Goal: Check status: Check status

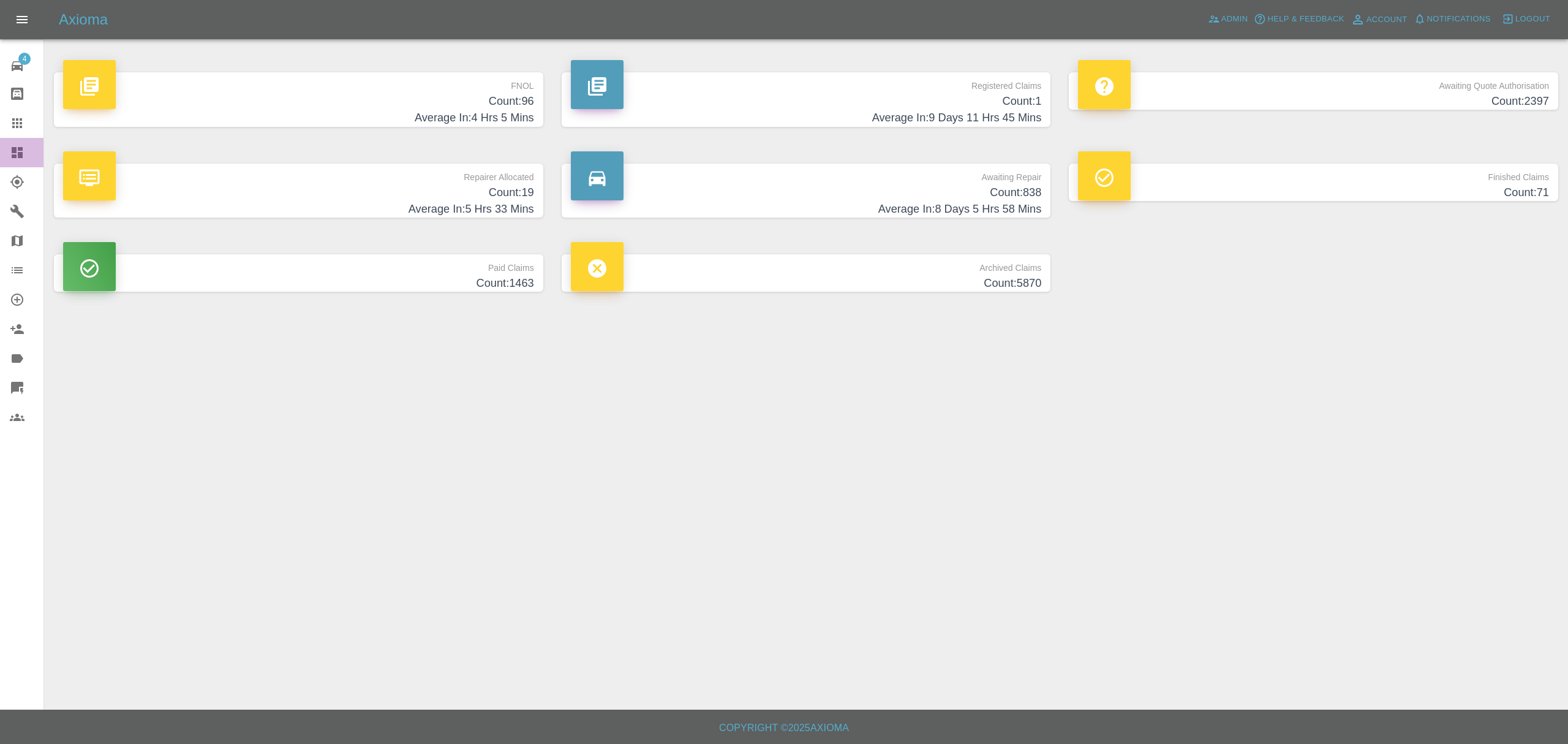
click at [8, 142] on link "Dashboard" at bounding box center [22, 153] width 43 height 29
click at [18, 155] on icon at bounding box center [17, 153] width 11 height 11
click at [1226, 22] on span "Admin" at bounding box center [1234, 20] width 27 height 14
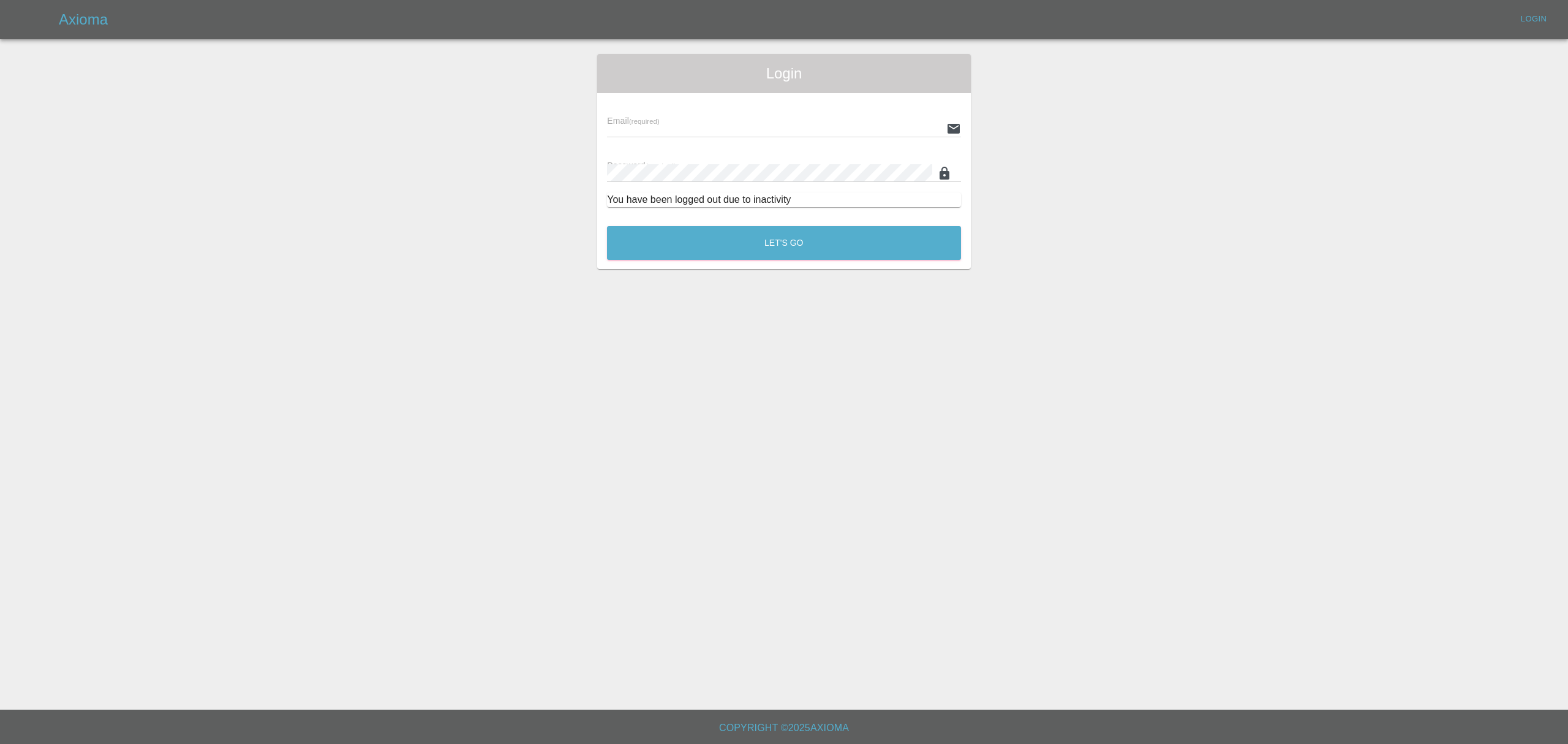
type input "stefano.sironi@axioma.co.uk"
click at [757, 266] on div "Login Email (required) stefano.sironi@axioma.co.uk Password (required) You have…" at bounding box center [784, 161] width 374 height 215
click at [784, 234] on button "Let's Go" at bounding box center [784, 243] width 354 height 34
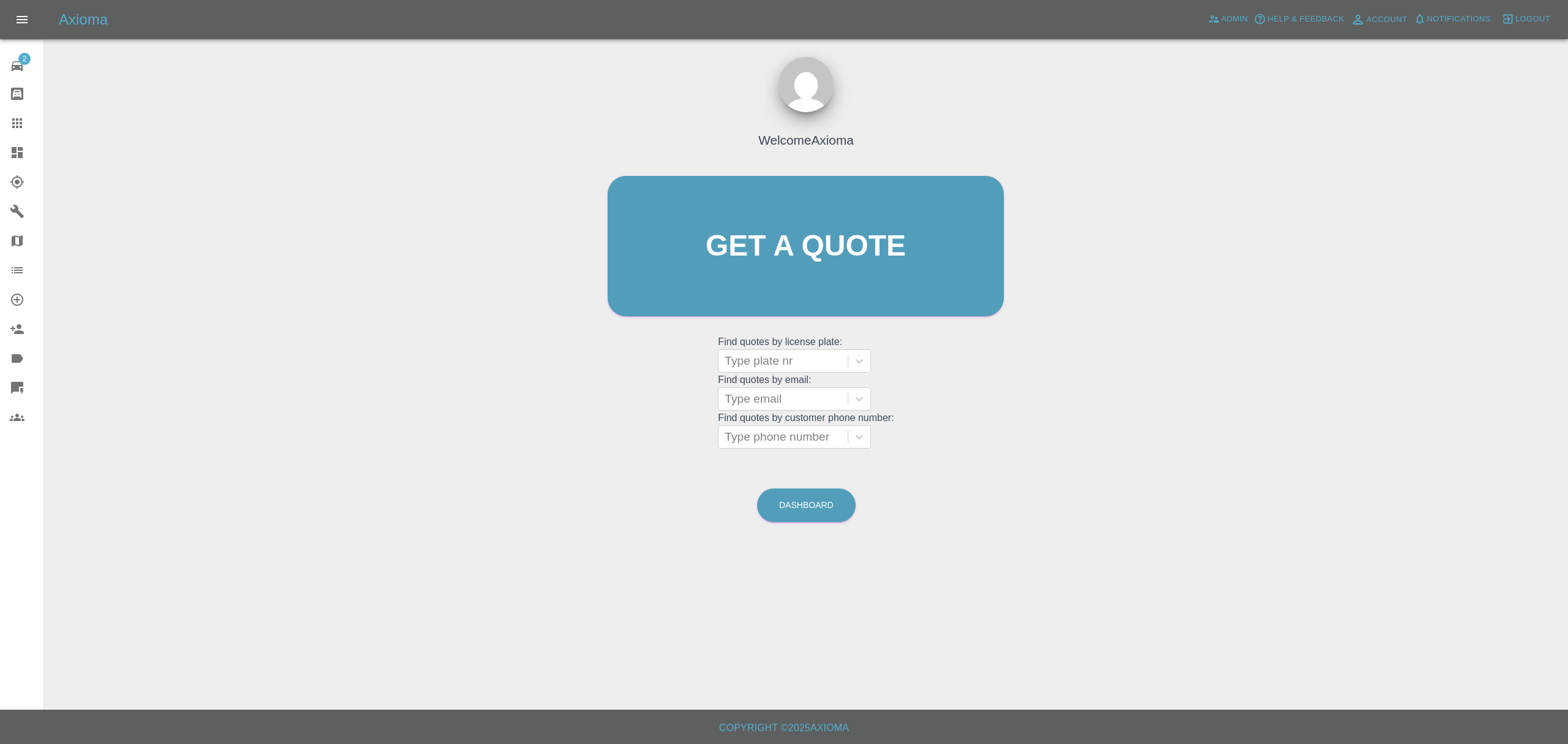
click at [22, 157] on icon at bounding box center [17, 152] width 15 height 15
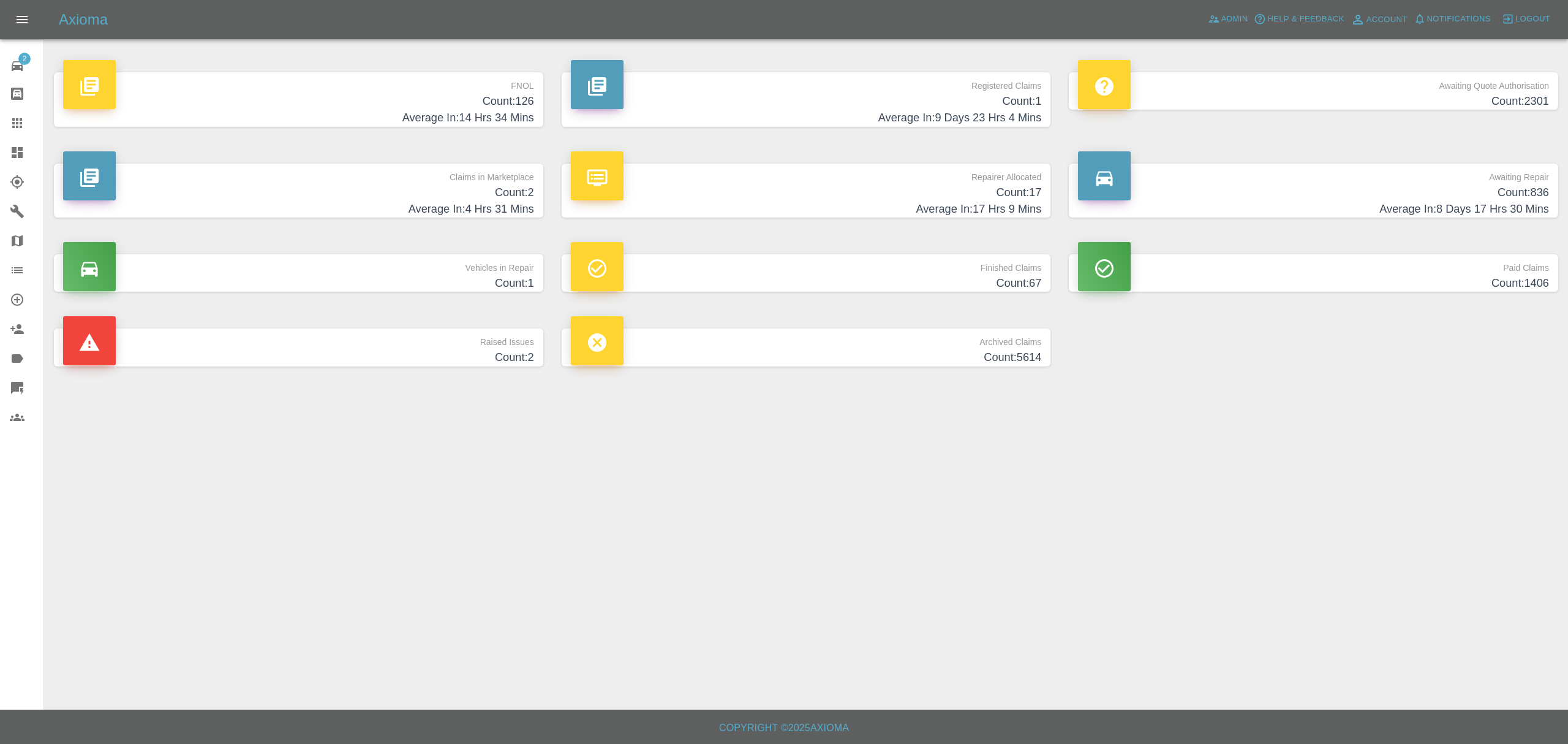
click at [491, 120] on h4 "Average In: 14 Hrs 34 Mins" at bounding box center [298, 118] width 471 height 17
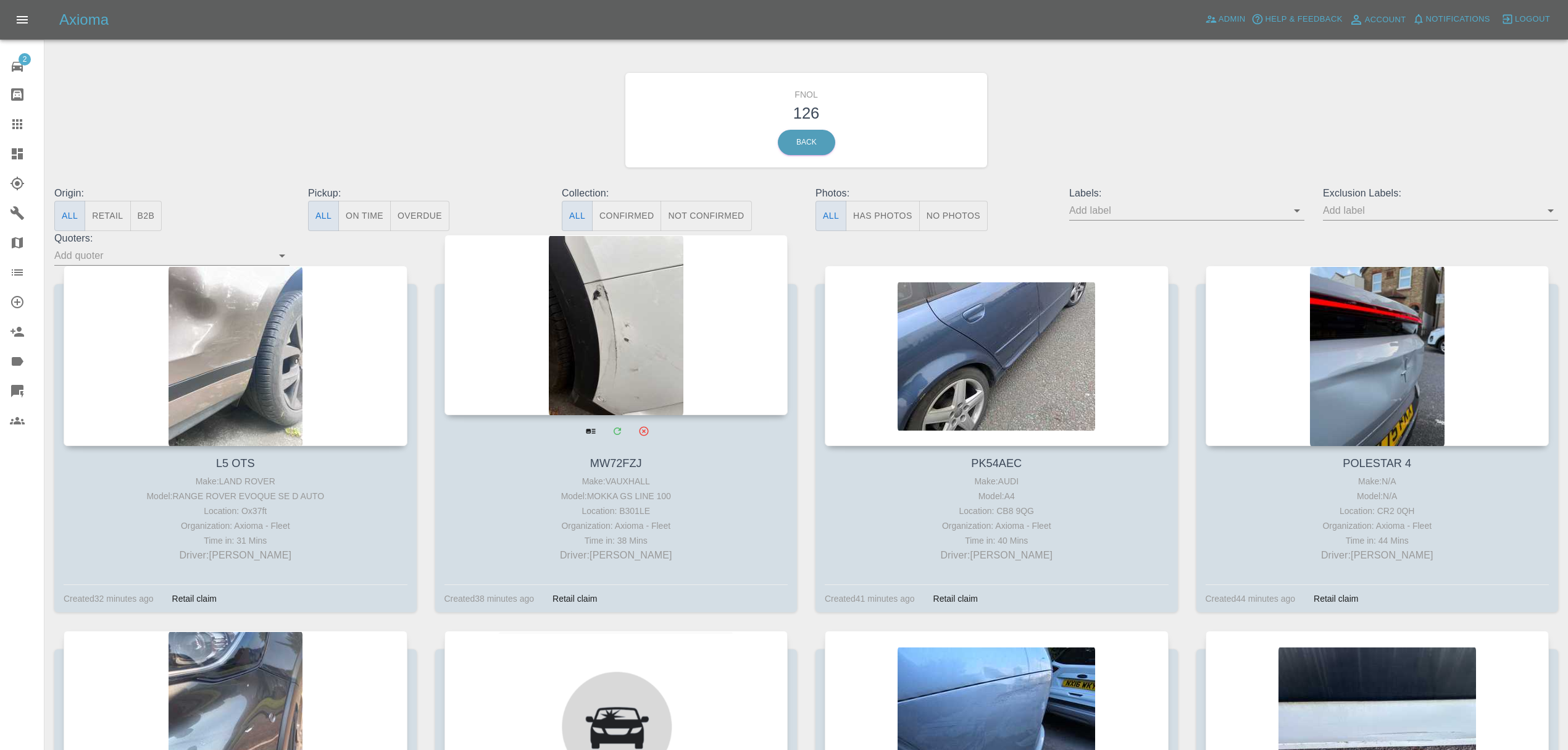
click at [645, 339] on div at bounding box center [616, 325] width 344 height 181
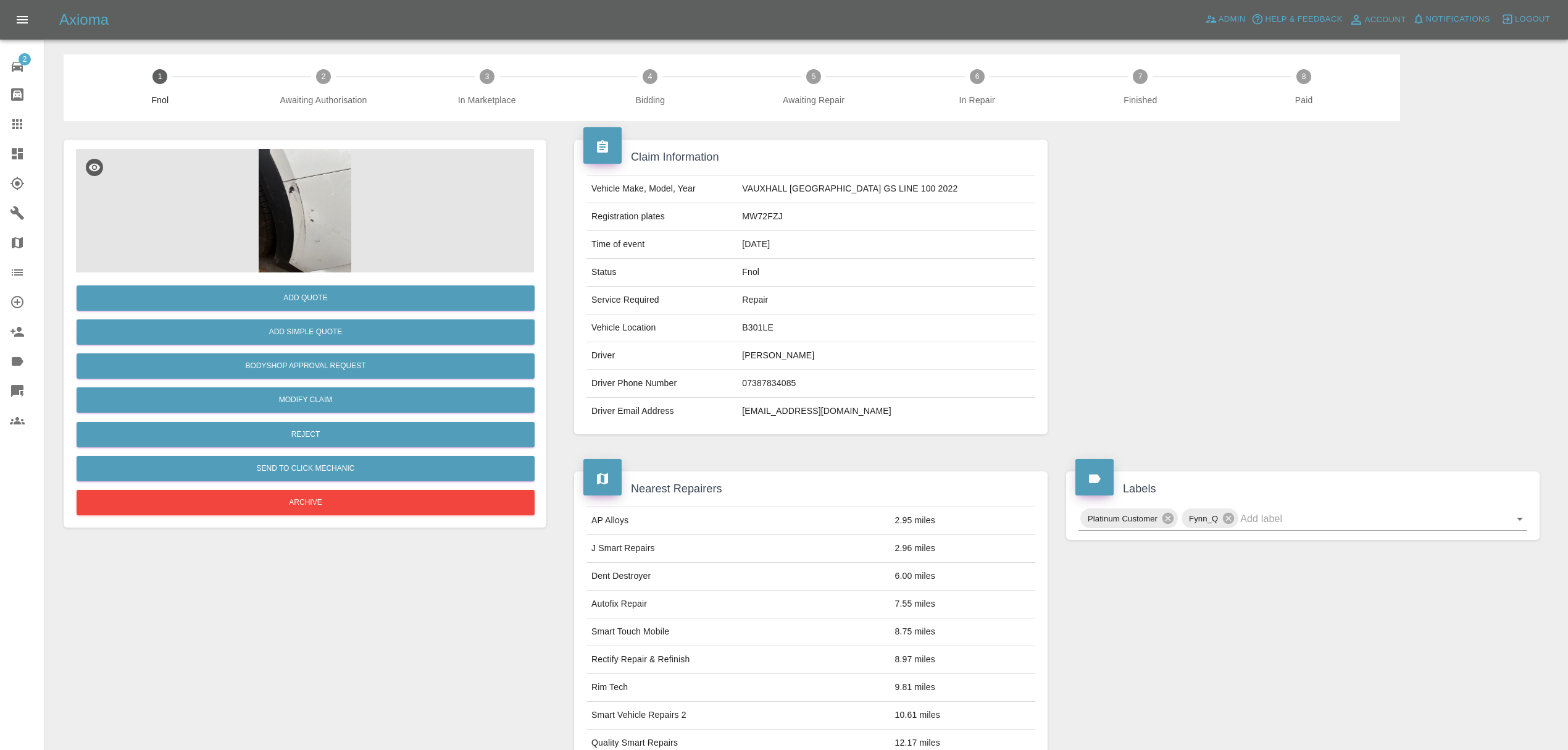
click at [310, 212] on img at bounding box center [305, 210] width 458 height 123
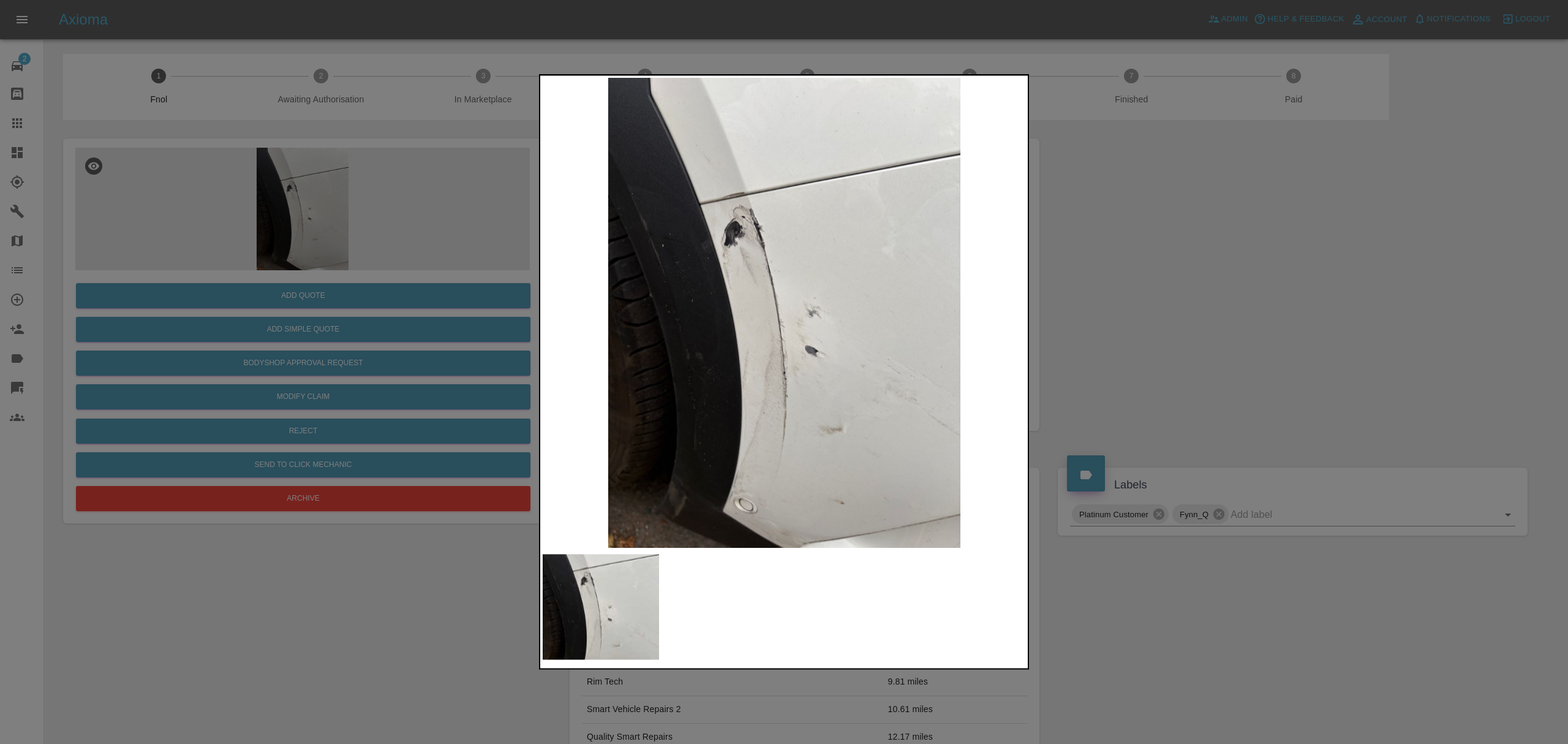
click at [1160, 289] on div at bounding box center [784, 372] width 1568 height 744
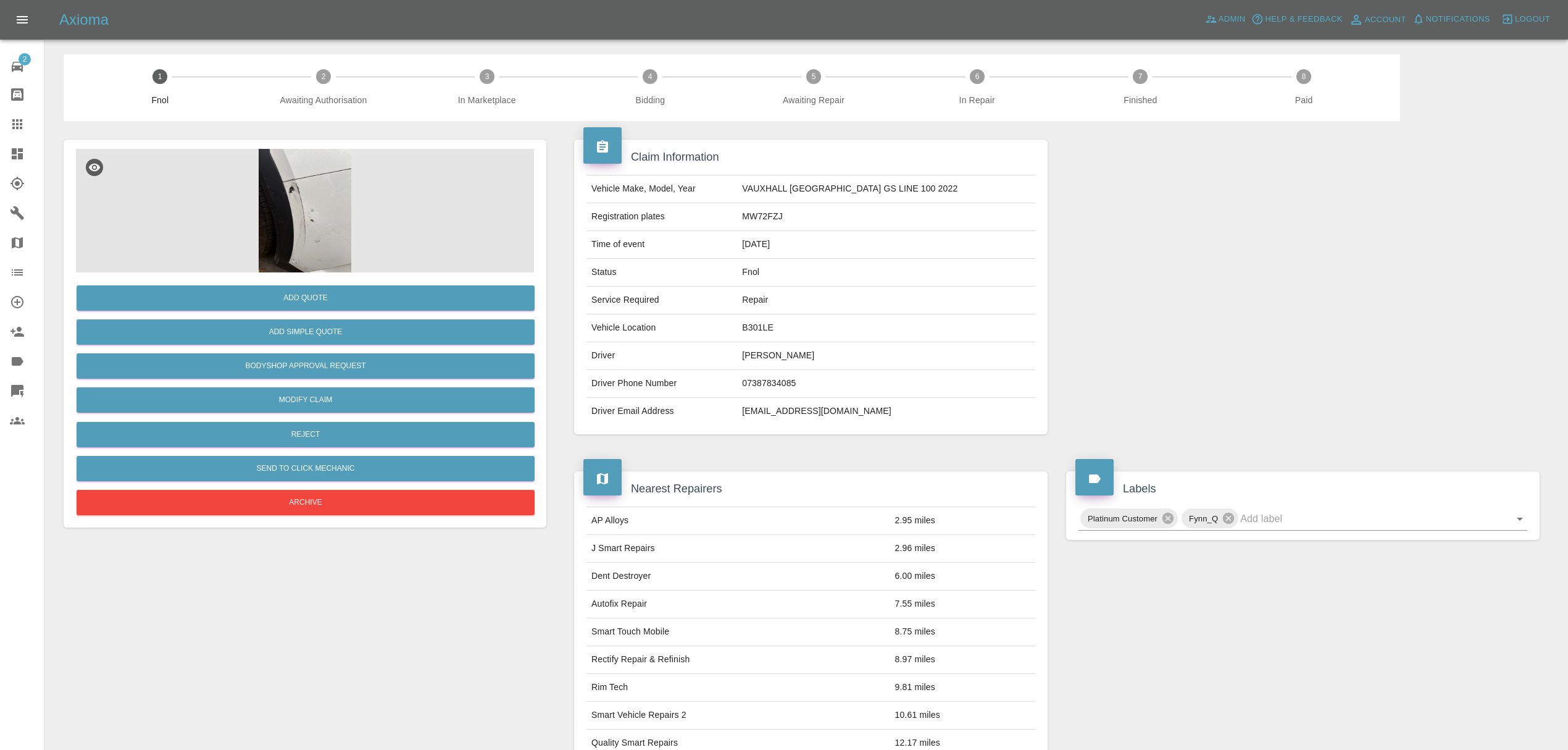
click at [20, 154] on icon at bounding box center [18, 154] width 11 height 11
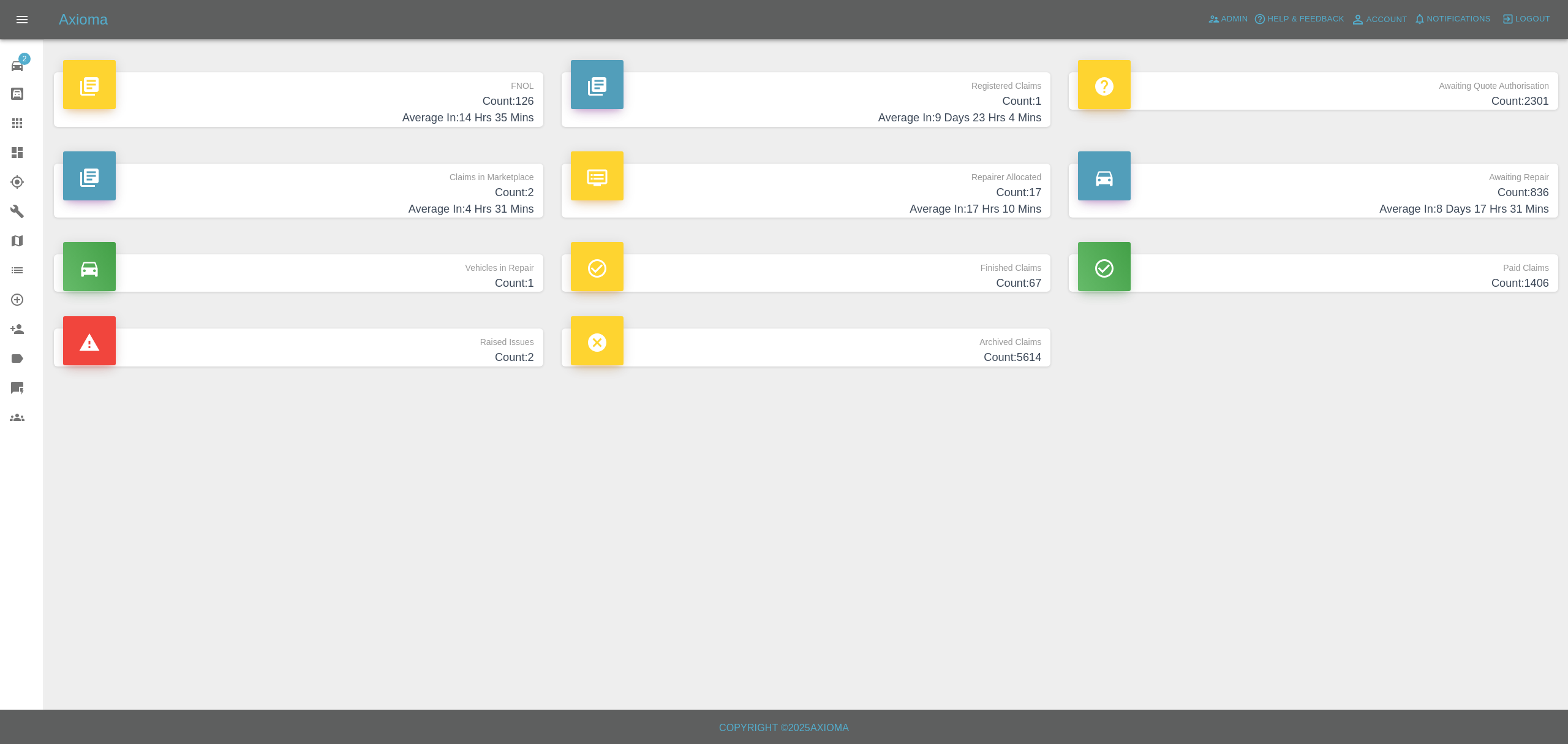
click at [519, 199] on h4 "Count: 2" at bounding box center [298, 192] width 471 height 17
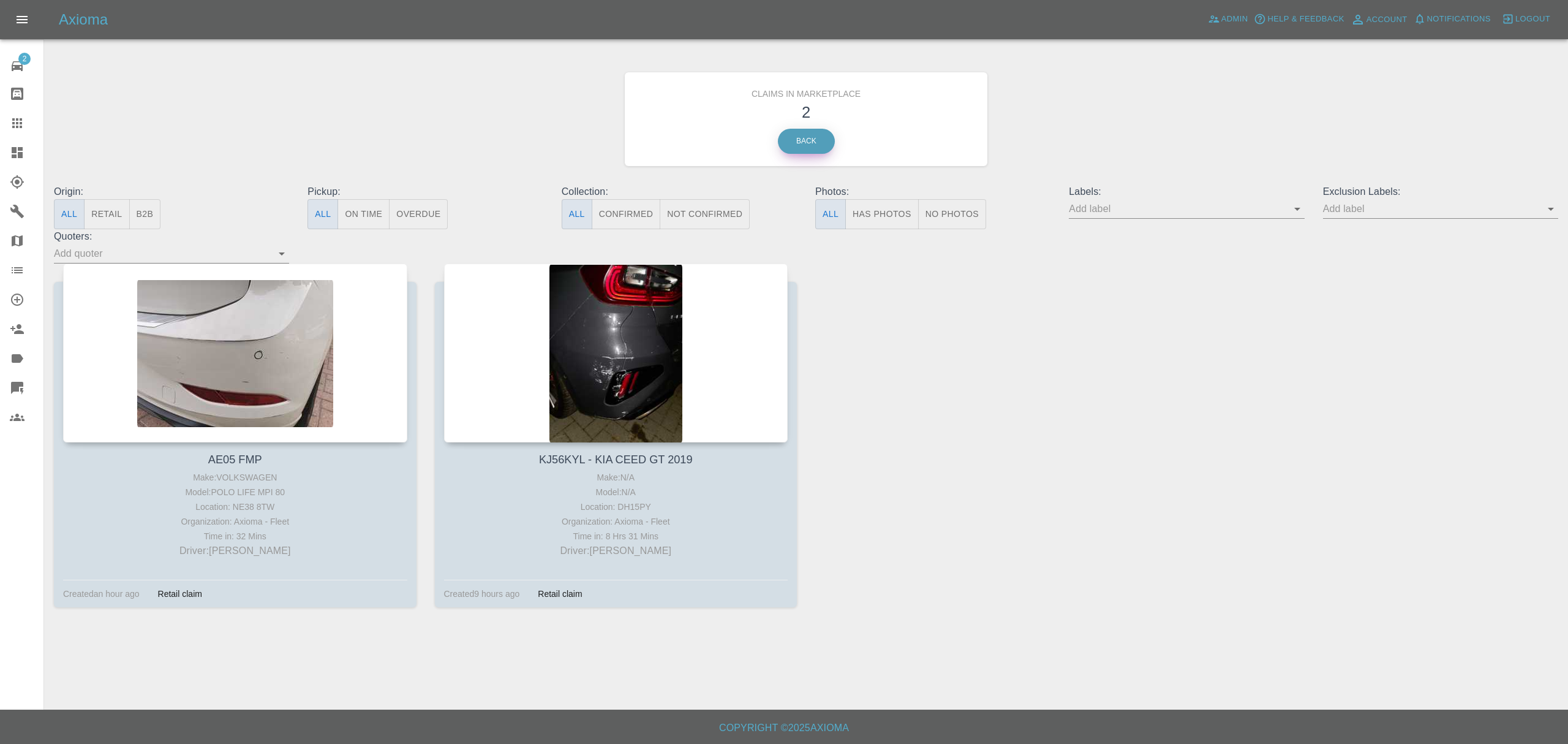
click at [814, 137] on link "Back" at bounding box center [806, 141] width 57 height 25
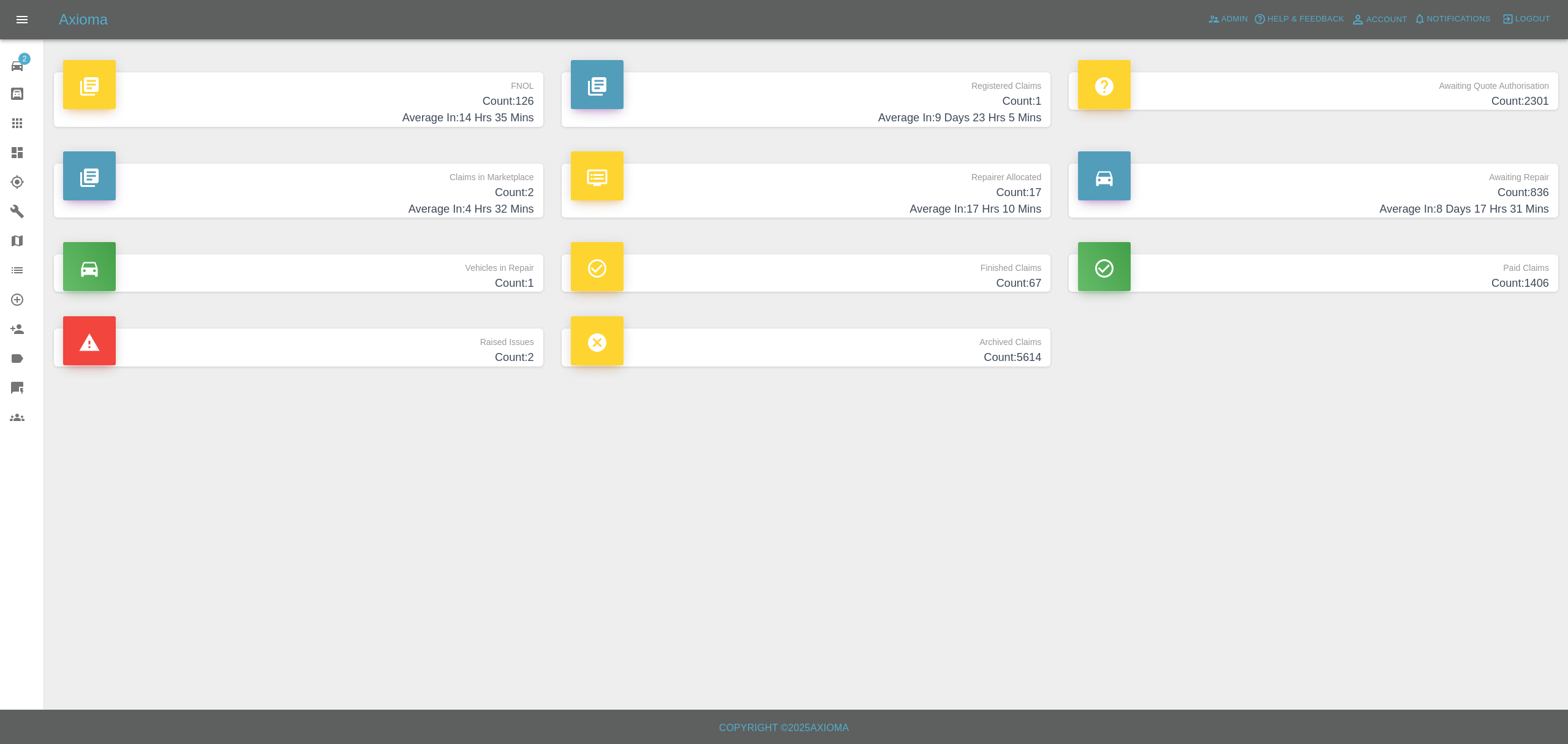
click at [517, 101] on h4 "Count: 126" at bounding box center [298, 101] width 471 height 17
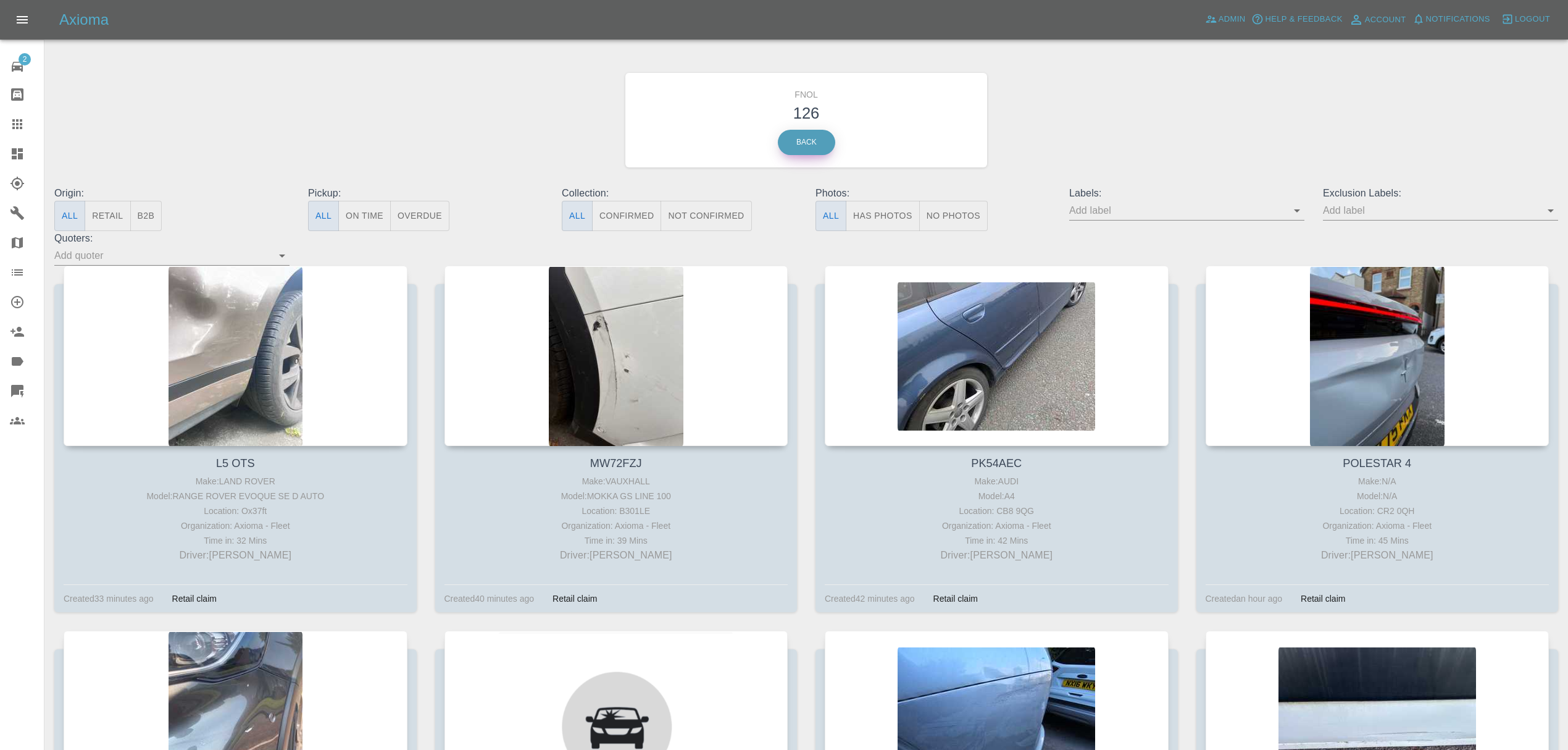
click at [798, 134] on link "Back" at bounding box center [806, 143] width 57 height 25
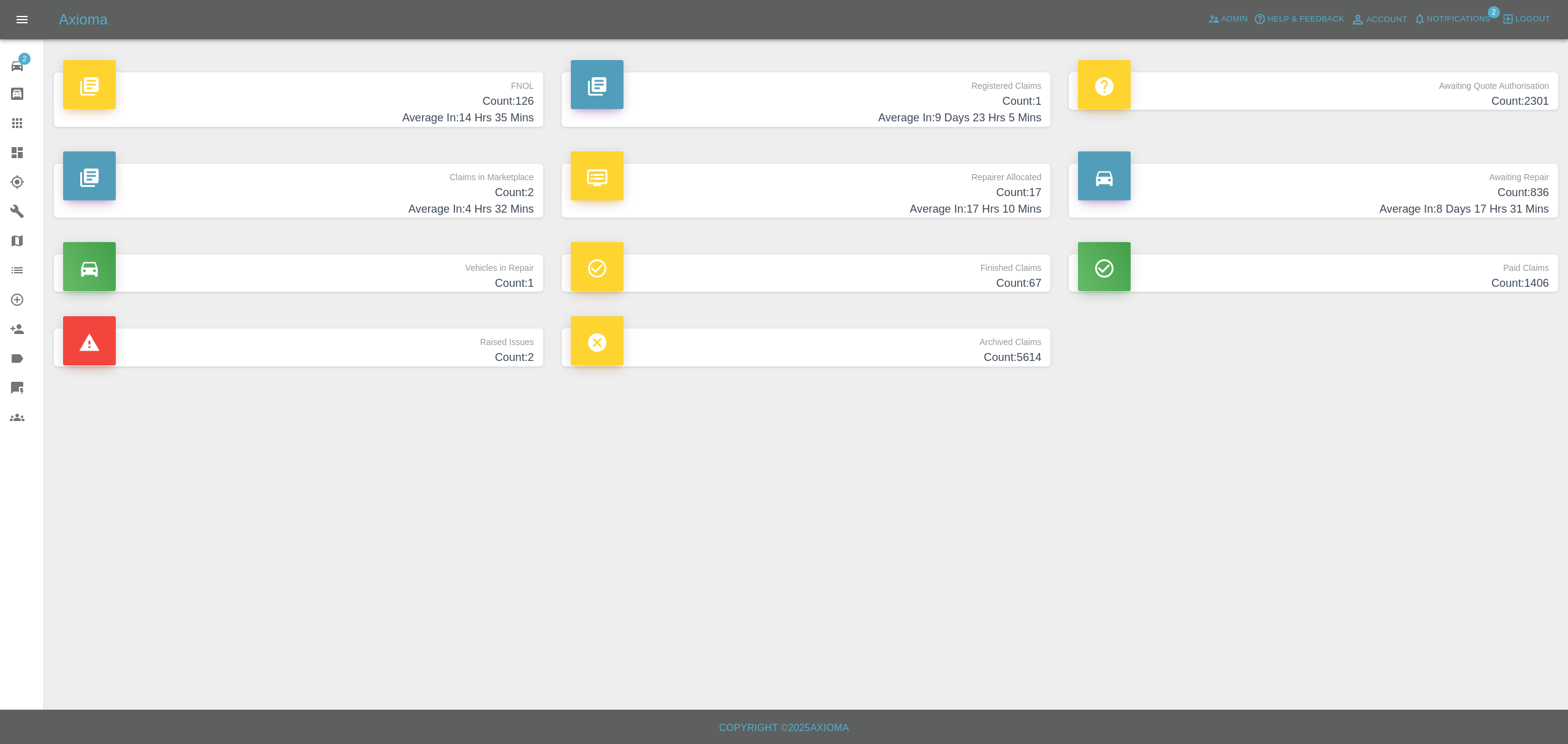
click at [1468, 18] on span "Notifications" at bounding box center [1459, 20] width 64 height 14
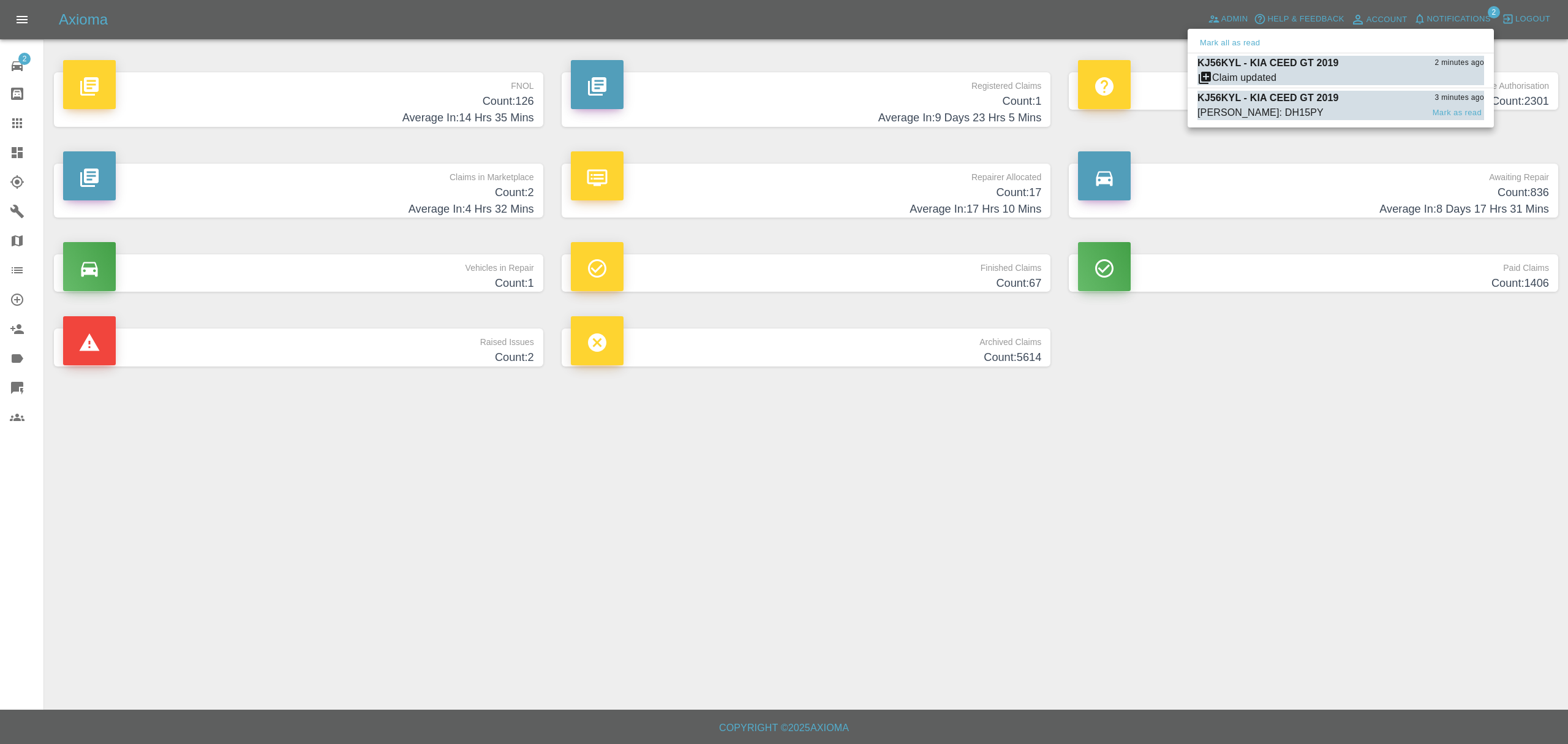
click at [1262, 106] on div "Alex Kennett: DH15PY" at bounding box center [1260, 113] width 126 height 15
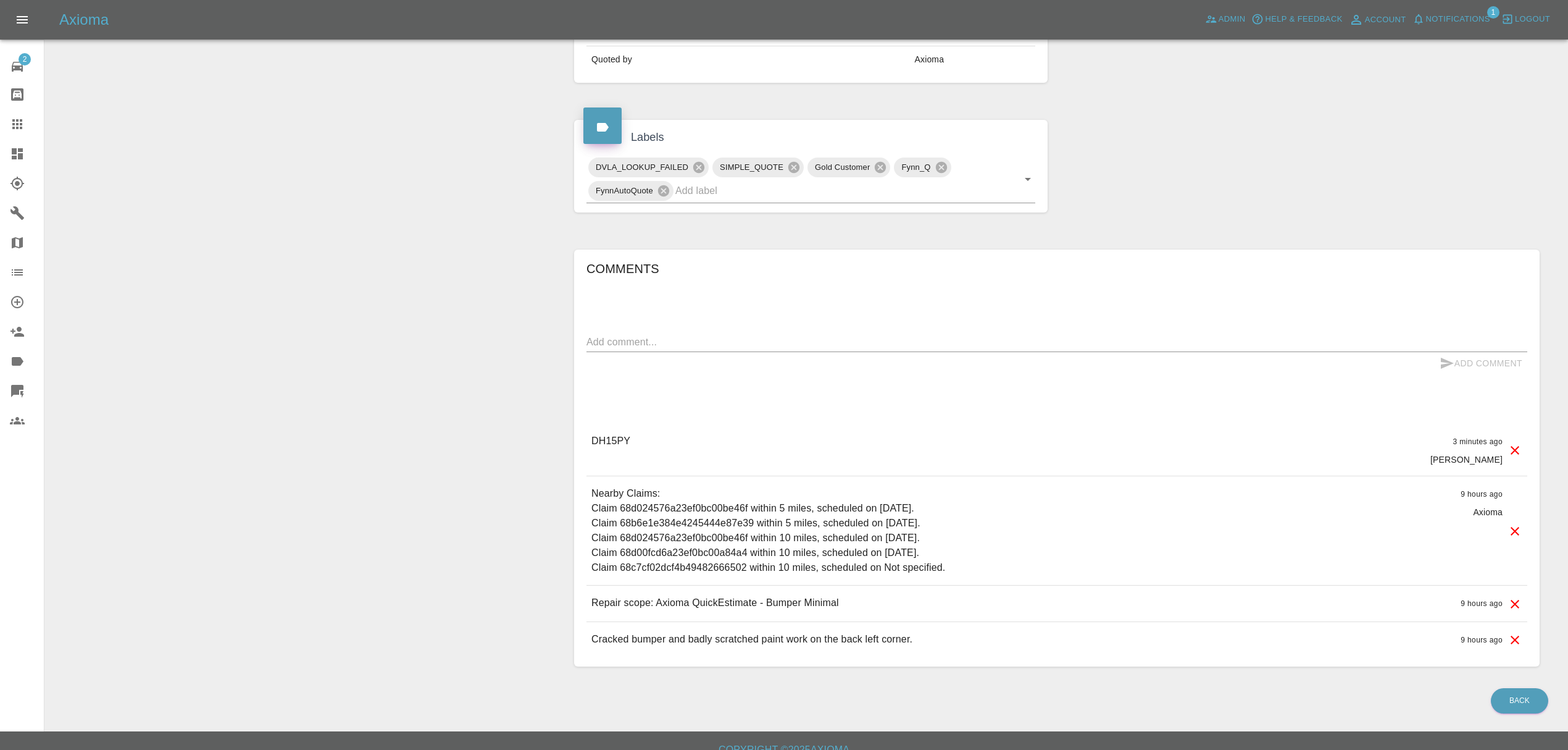
scroll to position [536, 0]
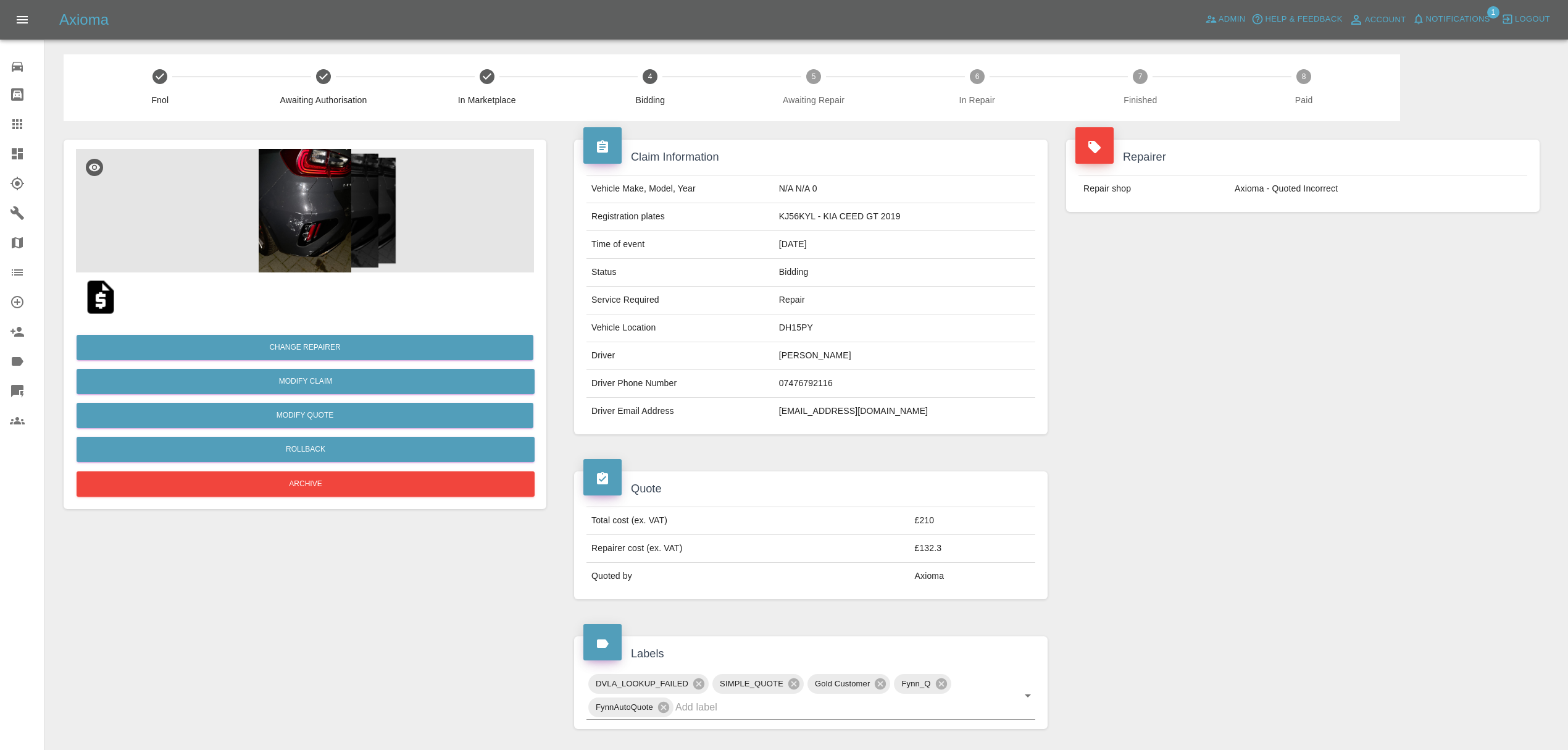
click at [36, 153] on div at bounding box center [27, 153] width 35 height 15
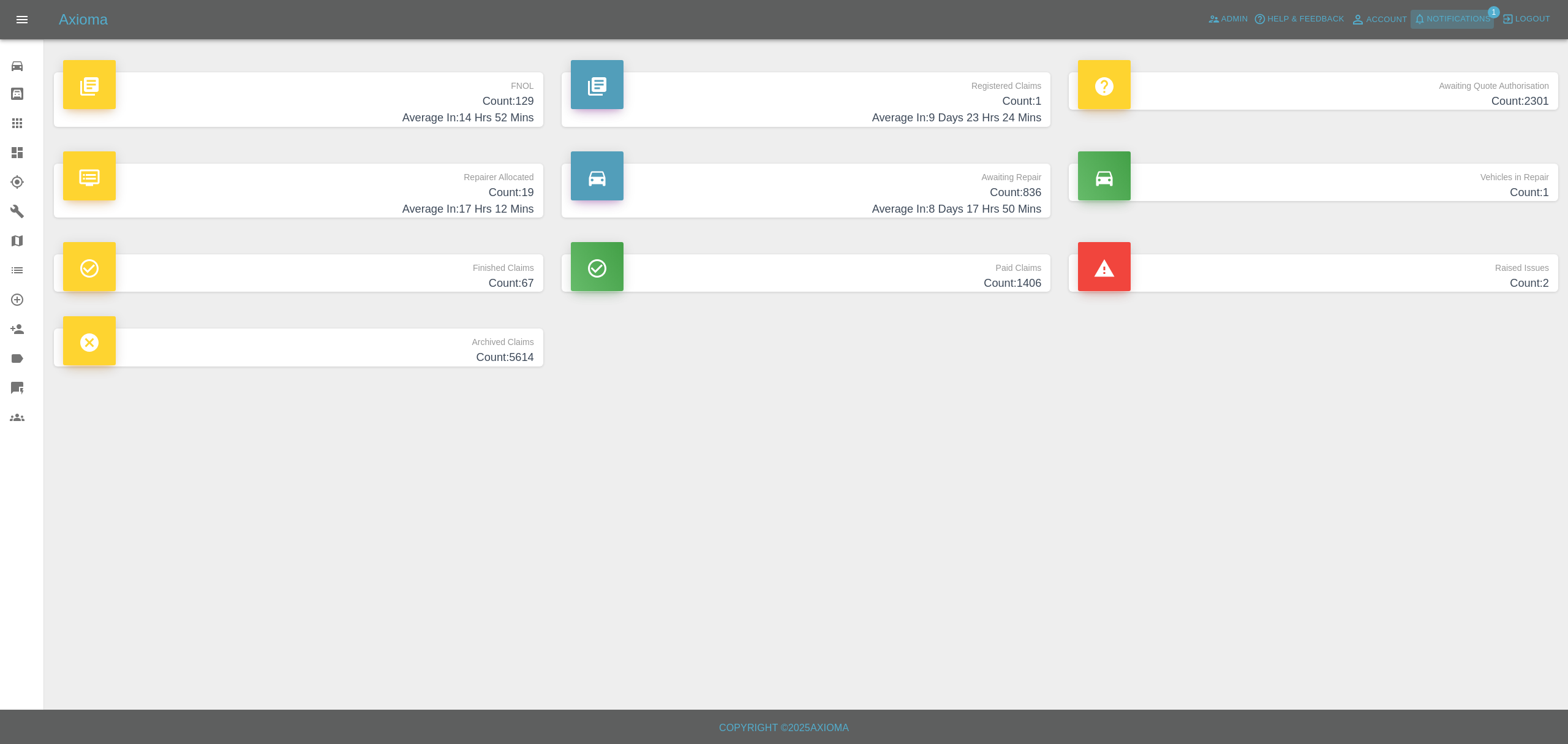
click at [1460, 16] on span "Notifications" at bounding box center [1459, 20] width 64 height 14
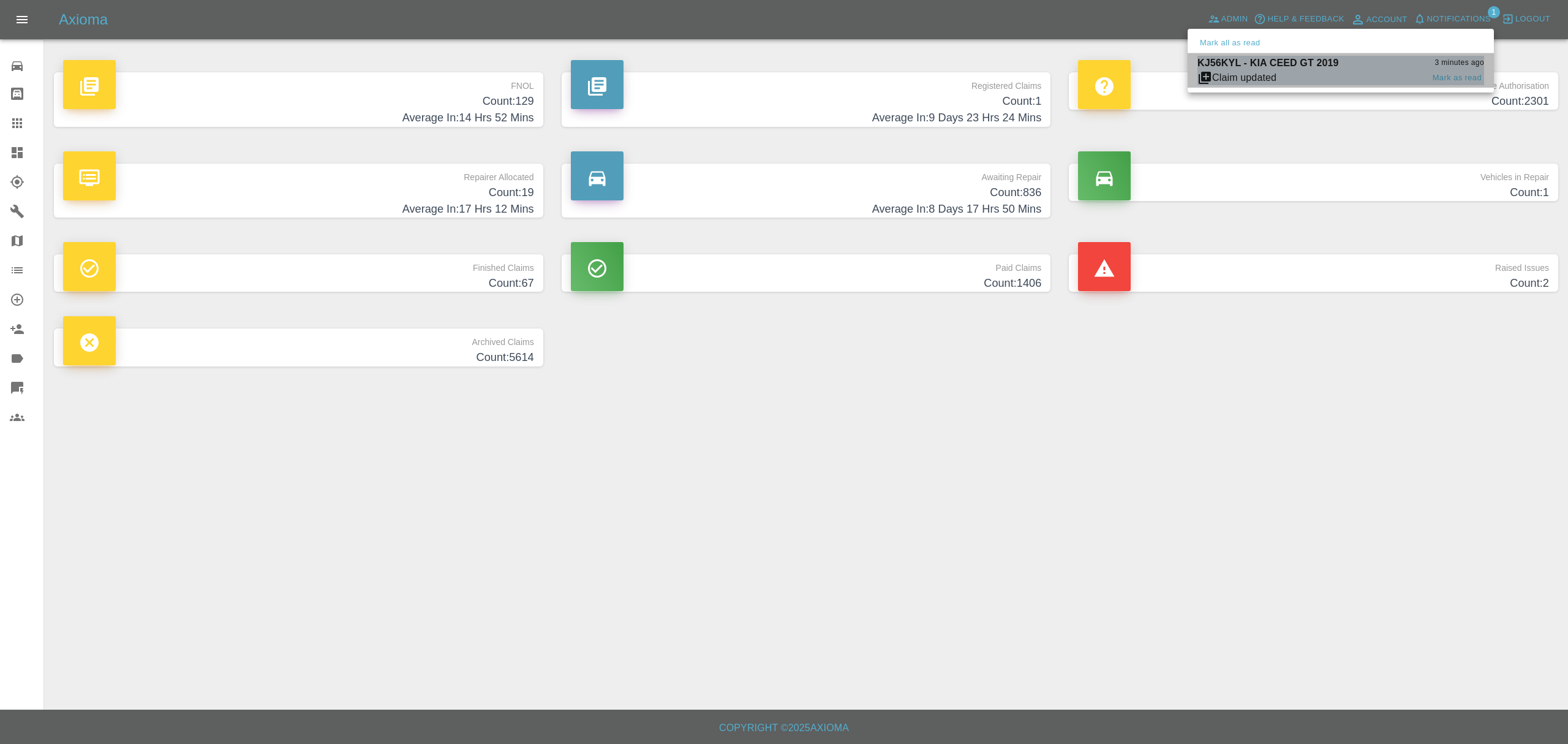
click at [1290, 71] on span "Claim updated" at bounding box center [1310, 78] width 225 height 15
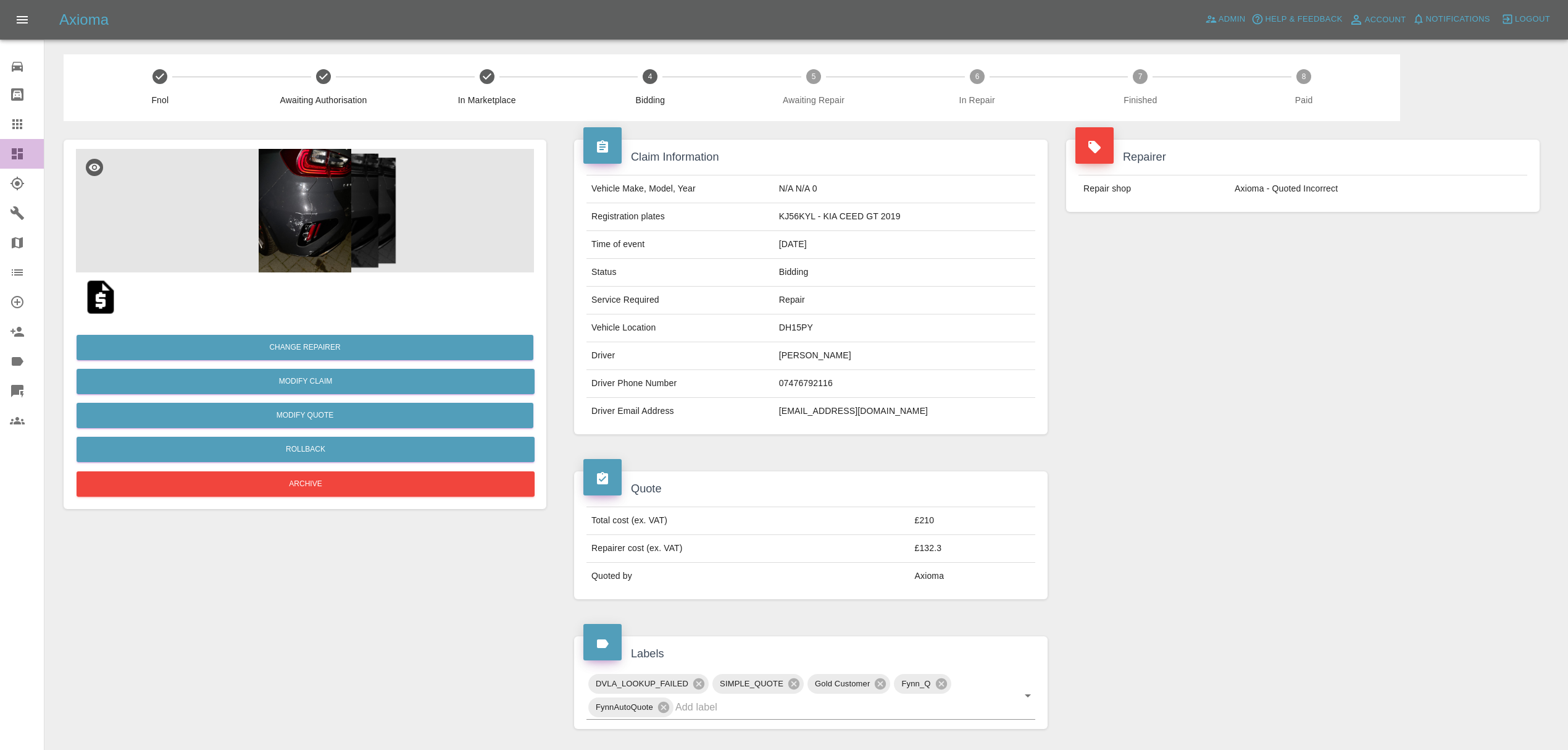
click at [21, 156] on icon at bounding box center [18, 154] width 11 height 11
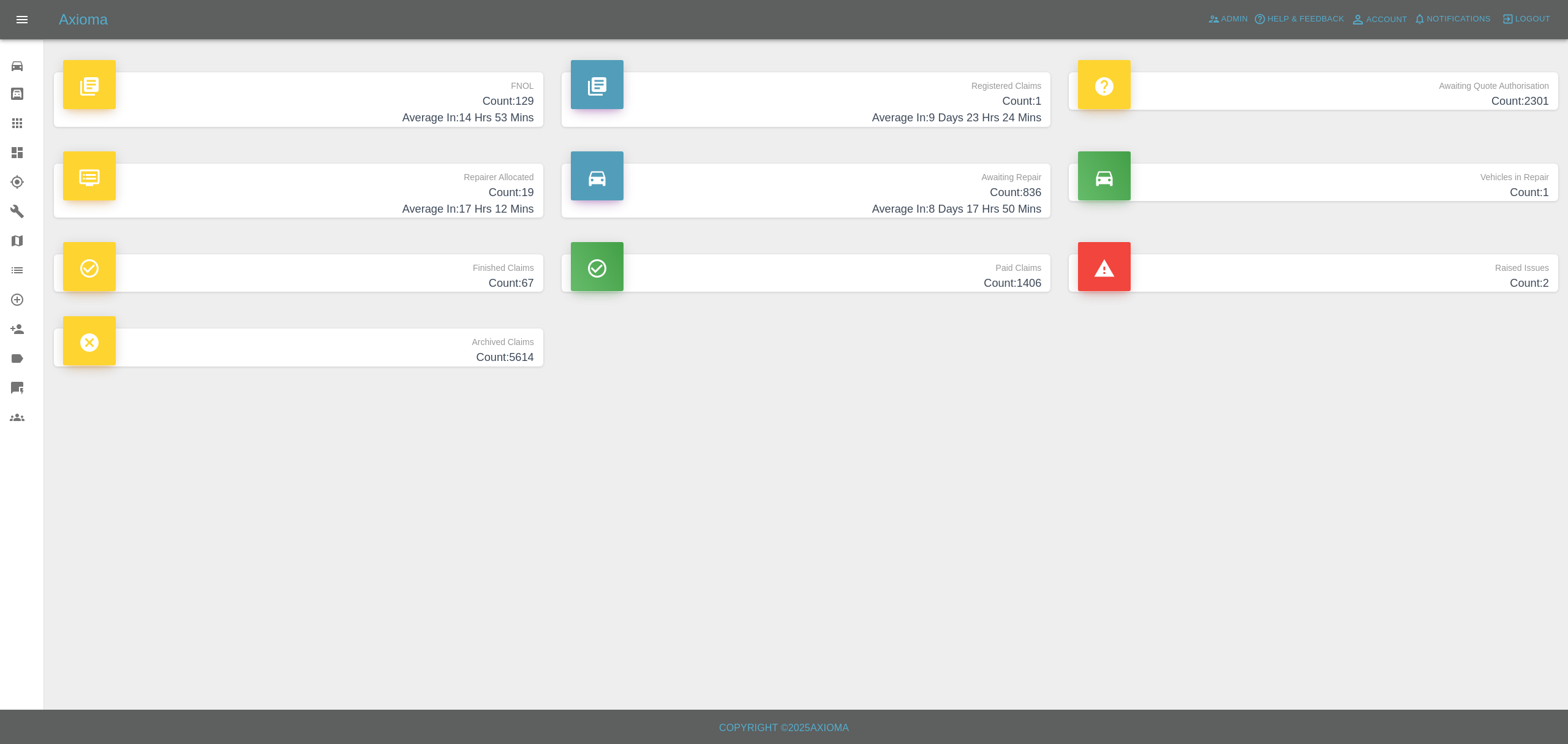
click at [909, 187] on h4 "Count: 836" at bounding box center [806, 192] width 471 height 17
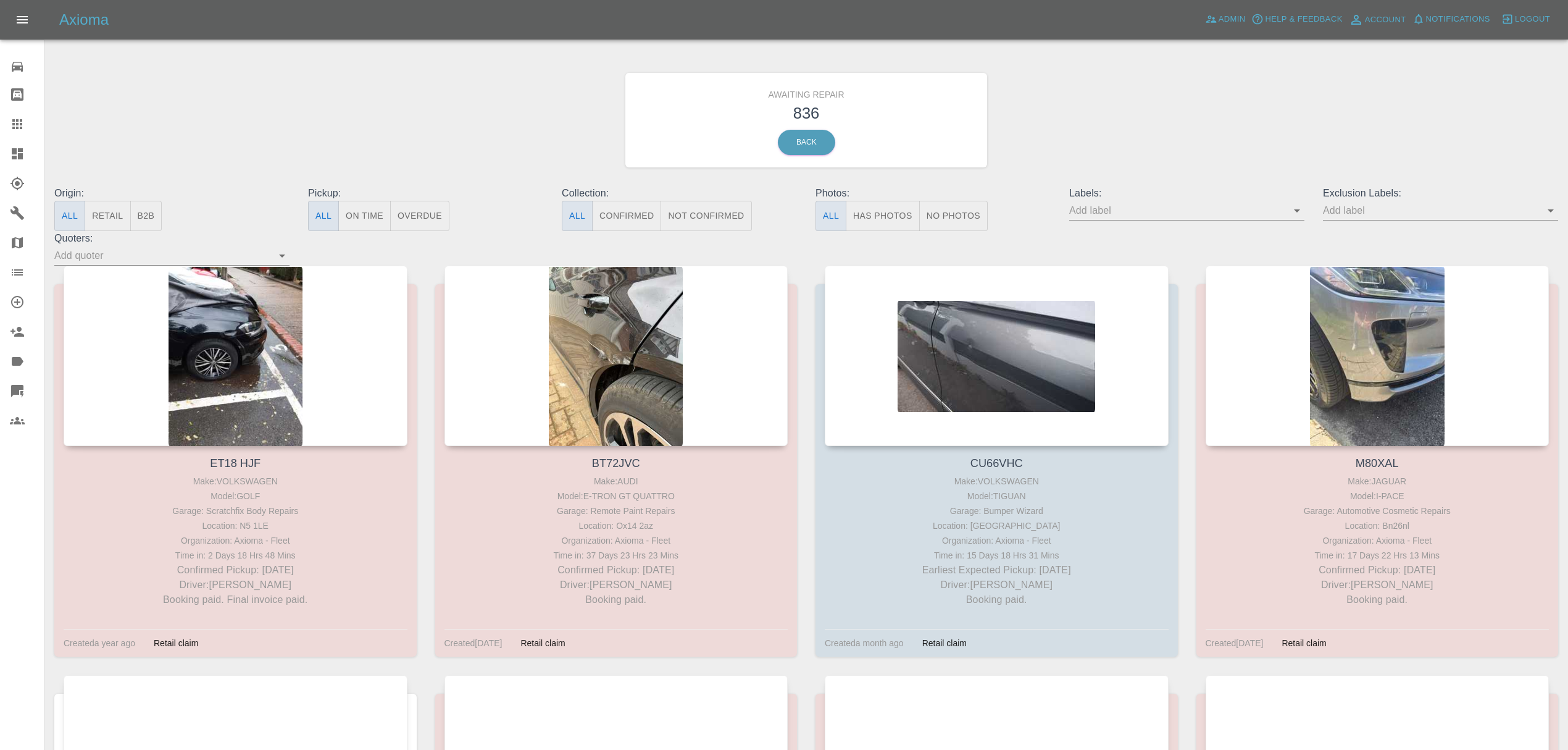
click at [1112, 216] on input "text" at bounding box center [1177, 210] width 217 height 19
type input "fynn"
click at [1198, 320] on li "FynnAutoQuote" at bounding box center [1187, 326] width 90 height 23
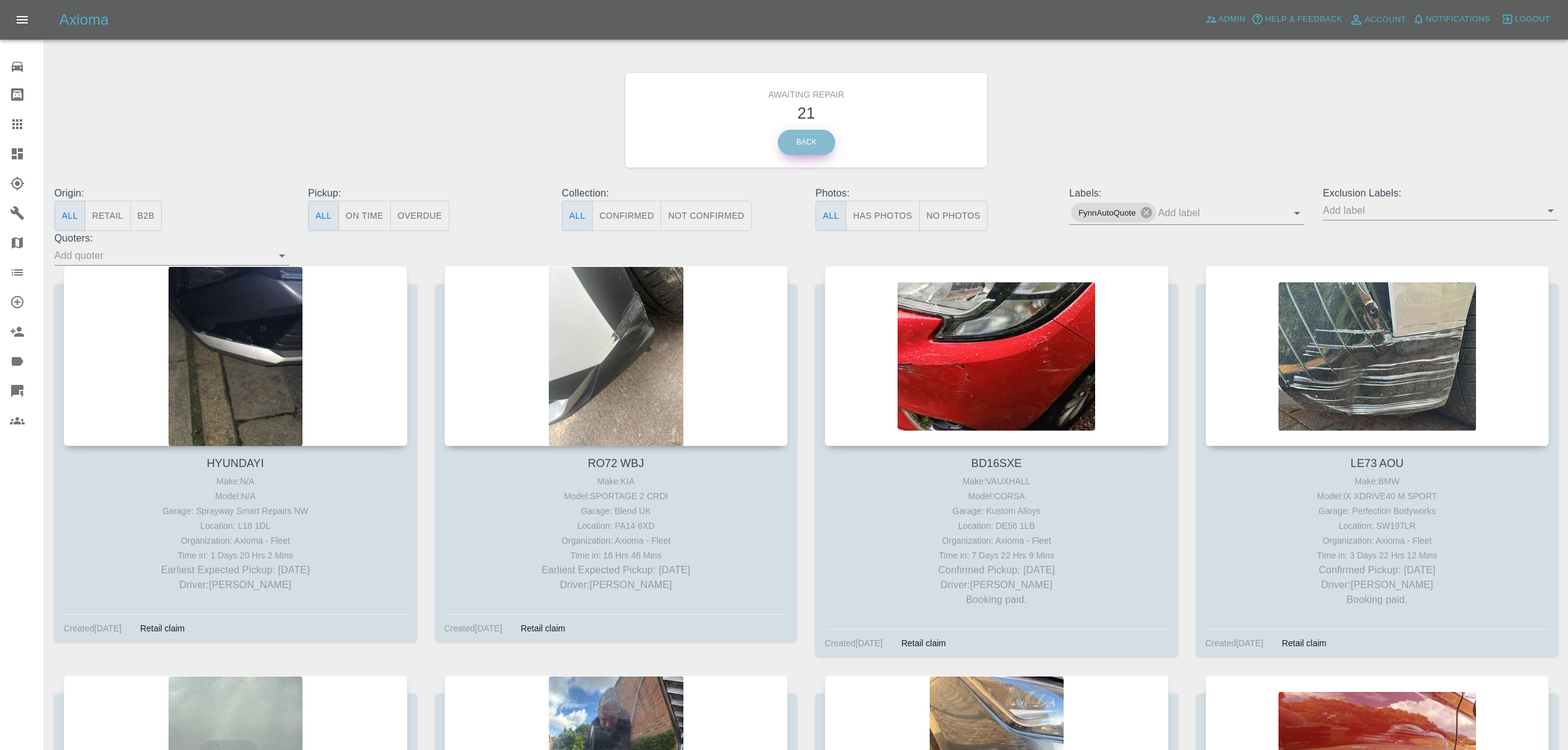
click at [832, 151] on link "Back" at bounding box center [806, 143] width 57 height 25
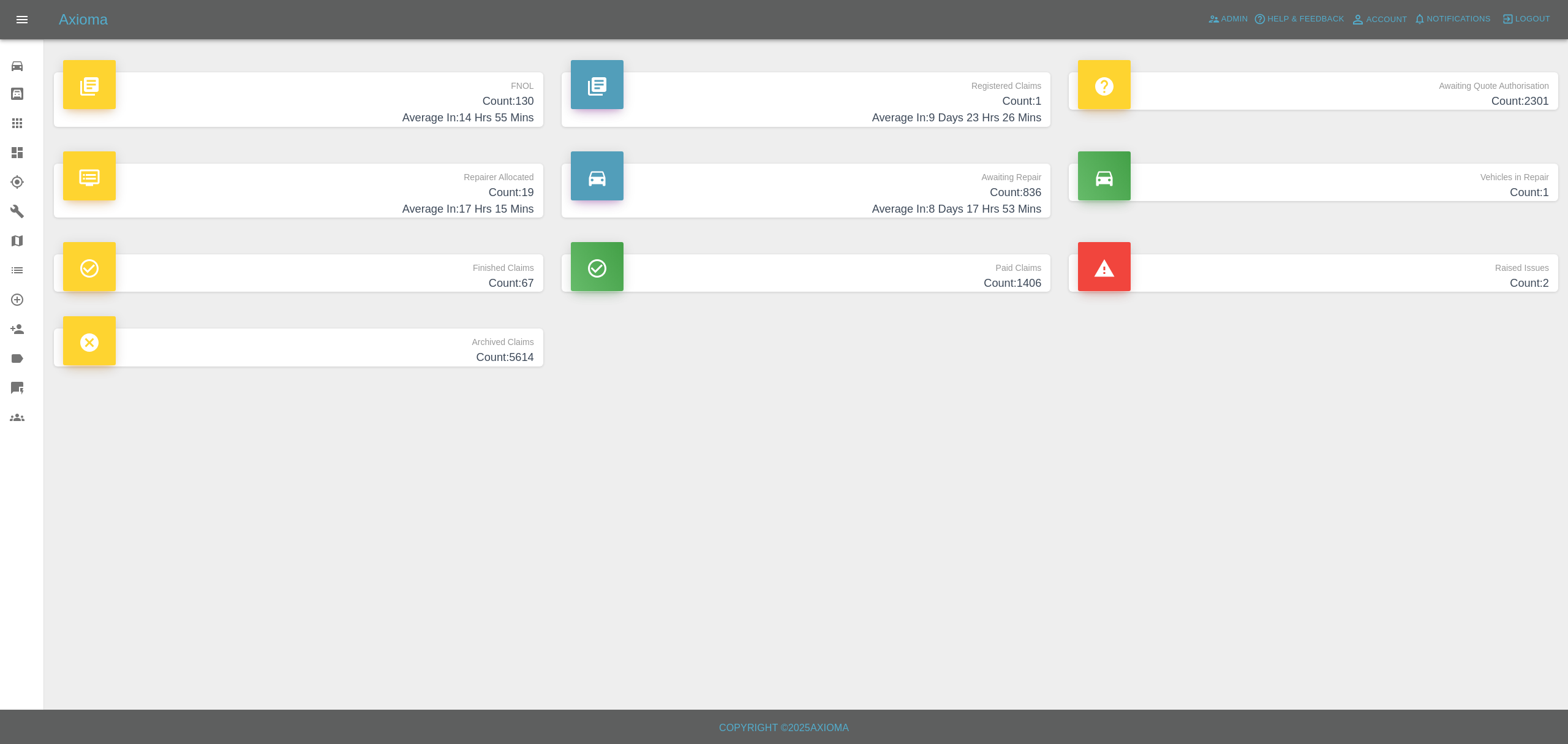
click at [479, 197] on h4 "Count: 19" at bounding box center [298, 192] width 471 height 17
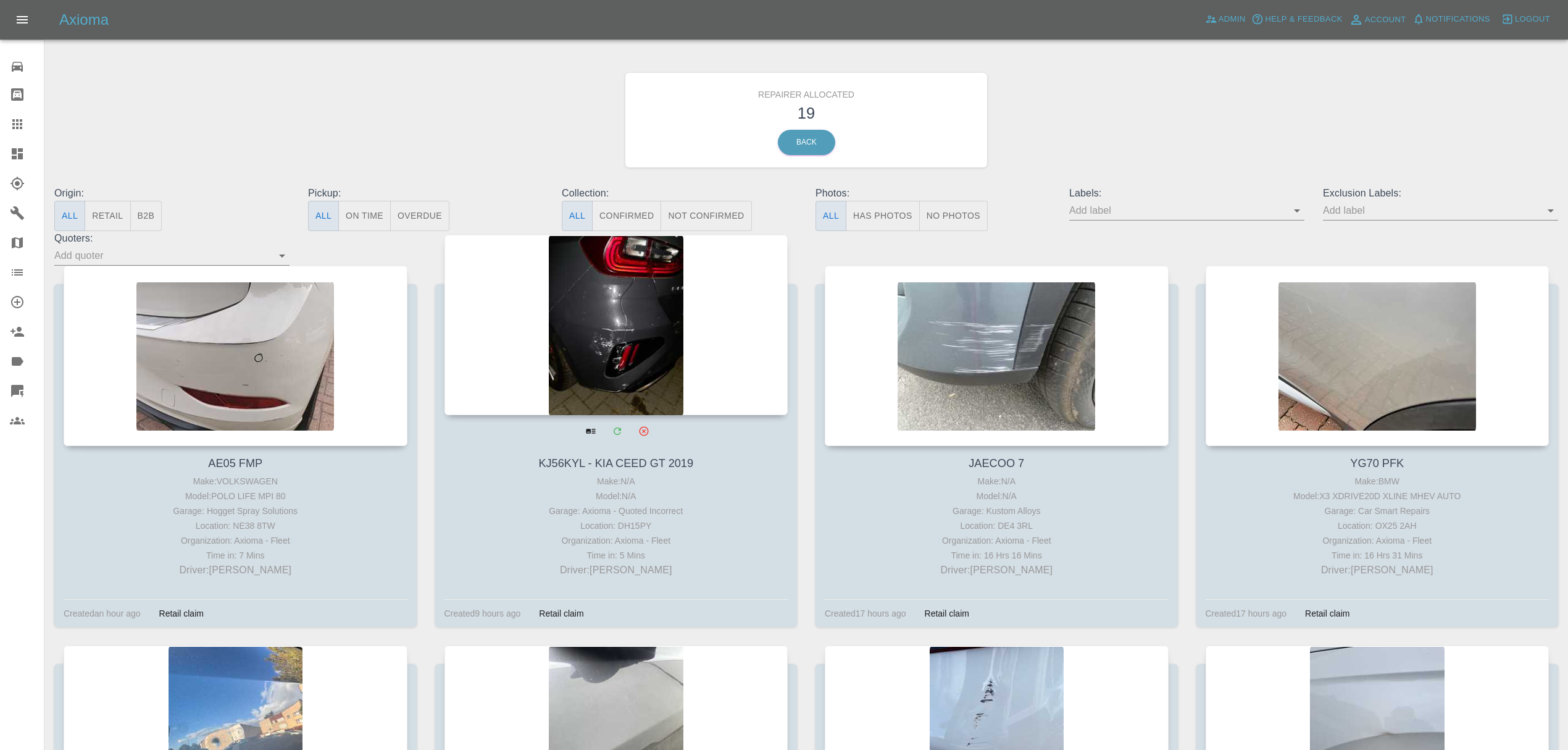
click at [645, 337] on div at bounding box center [616, 325] width 344 height 181
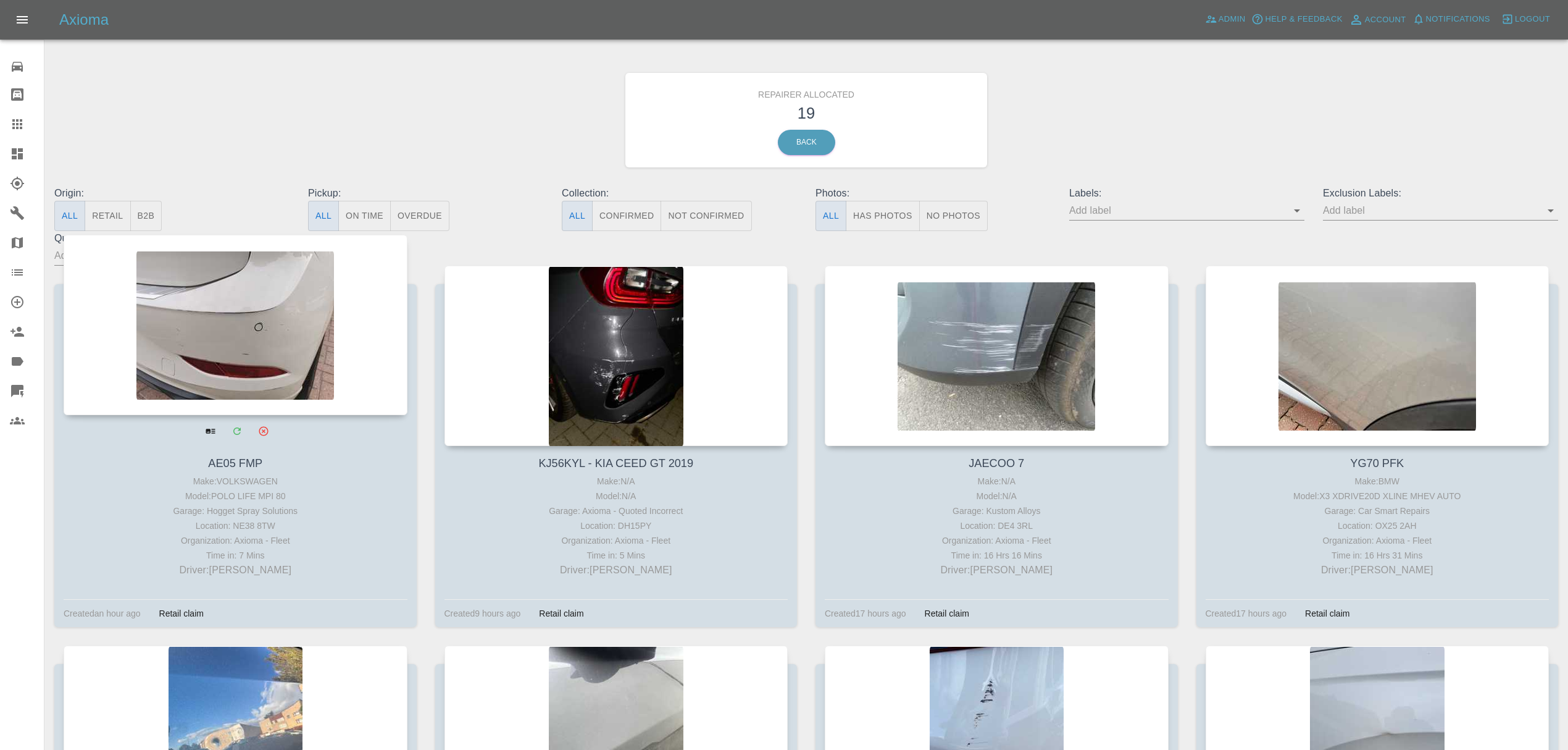
click at [247, 295] on div at bounding box center [236, 325] width 344 height 181
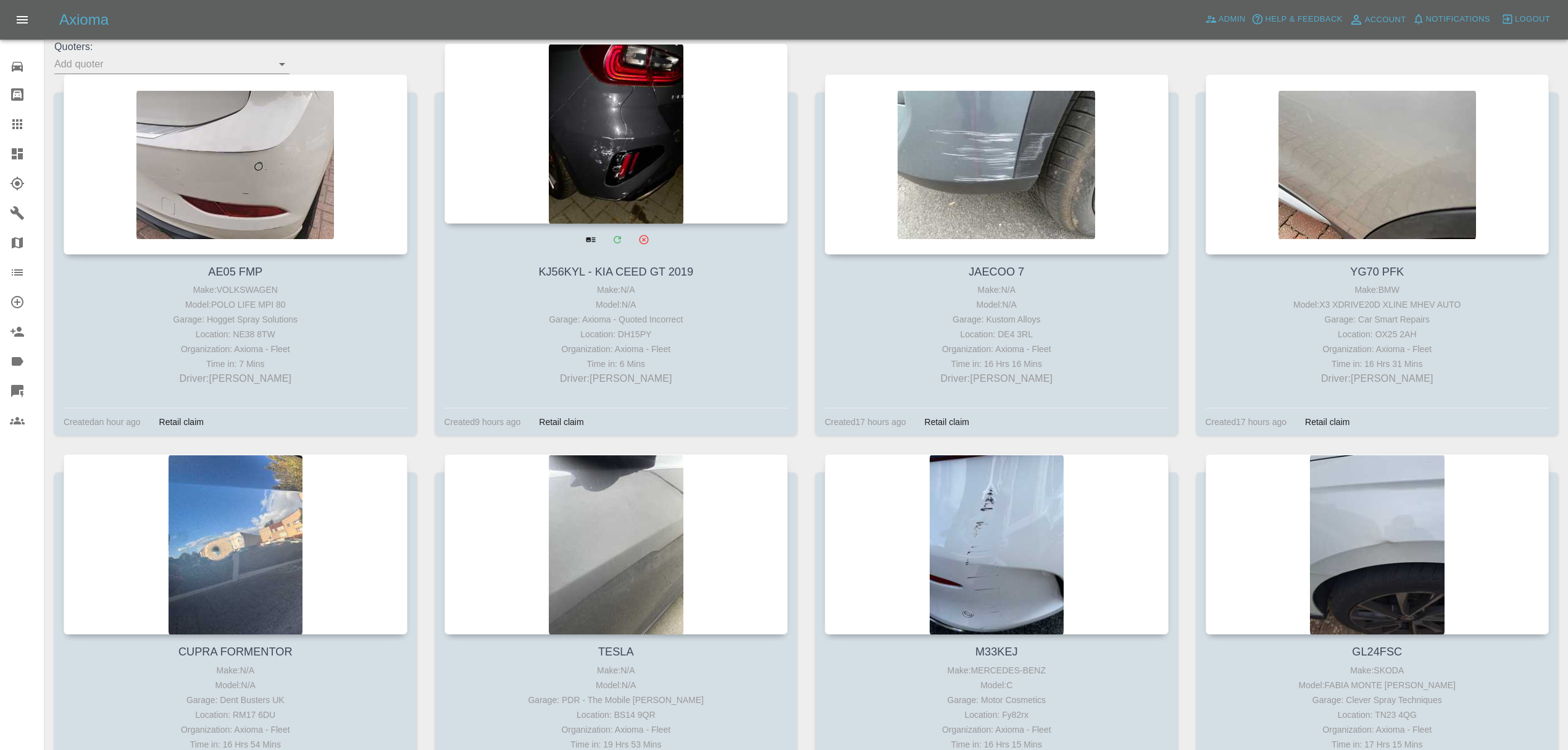
scroll to position [306, 0]
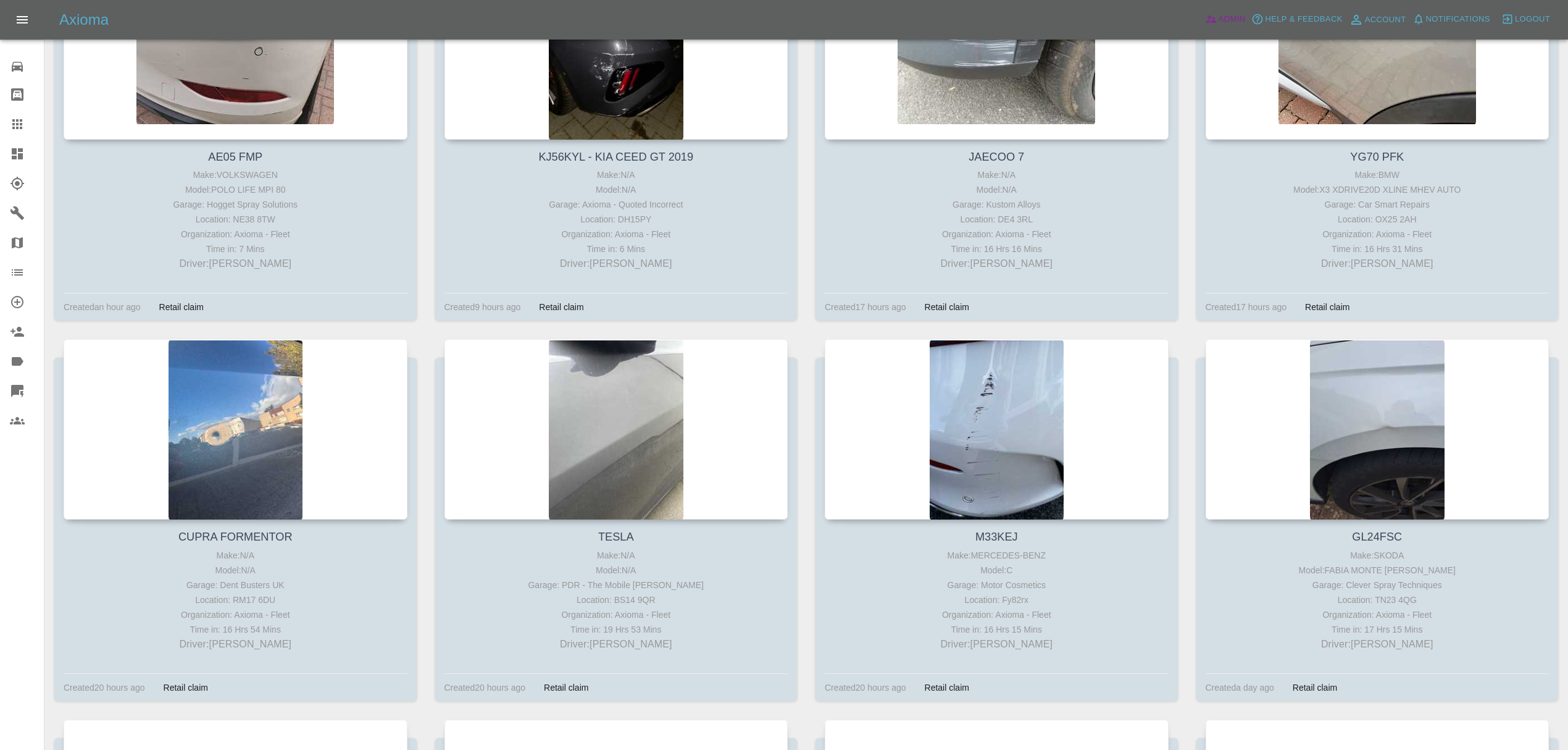
click at [1238, 16] on span "Admin" at bounding box center [1232, 20] width 28 height 14
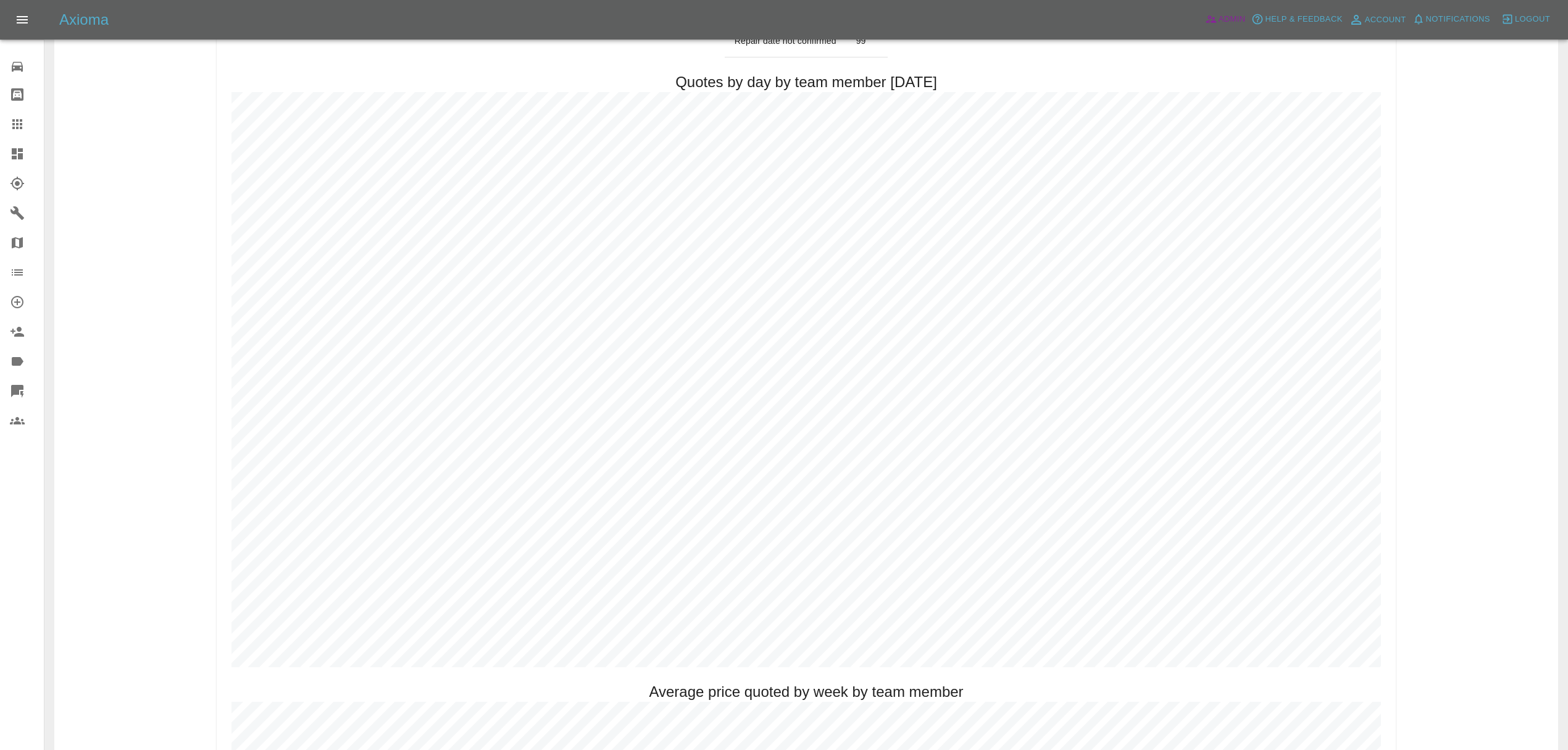
scroll to position [516, 0]
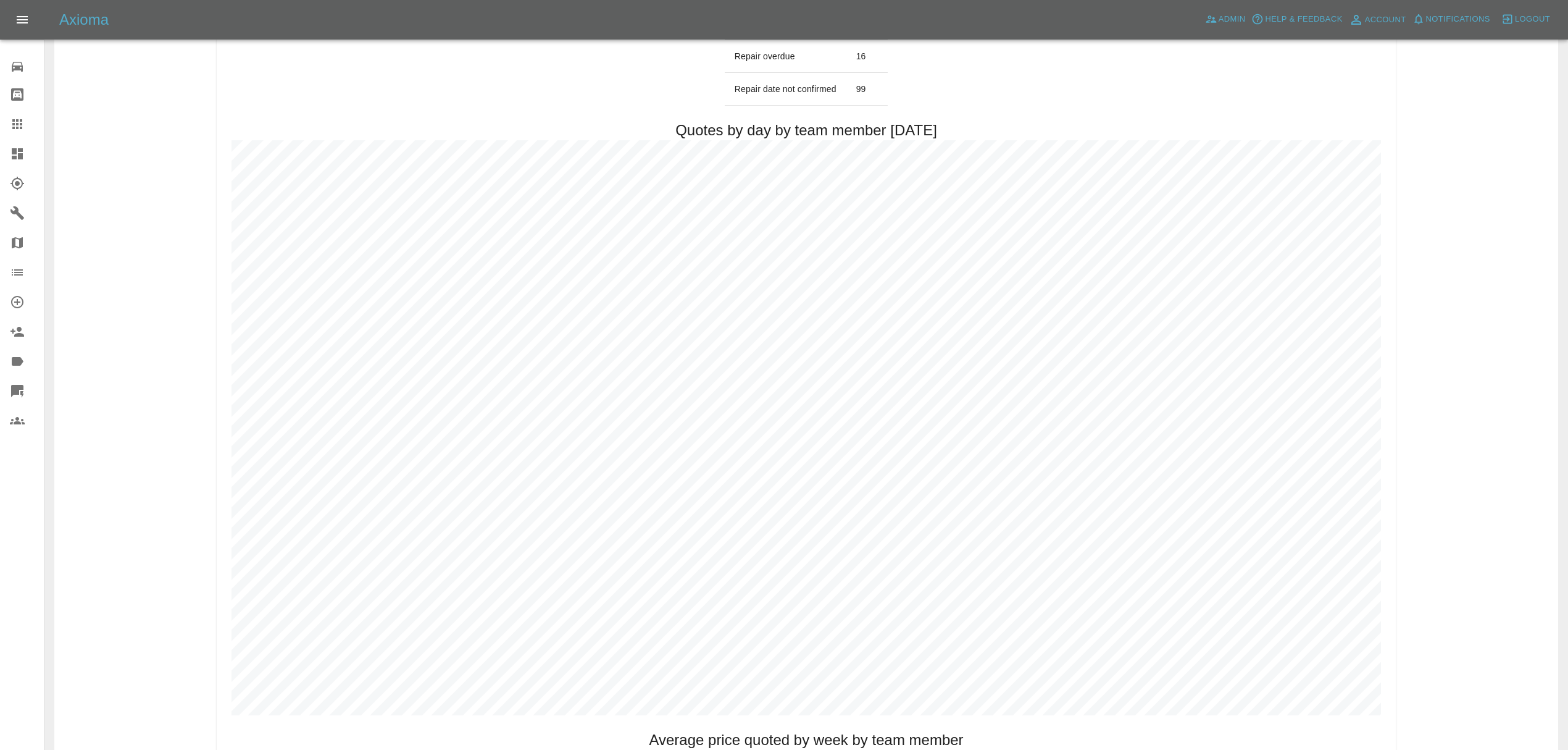
click at [13, 151] on icon at bounding box center [18, 154] width 11 height 11
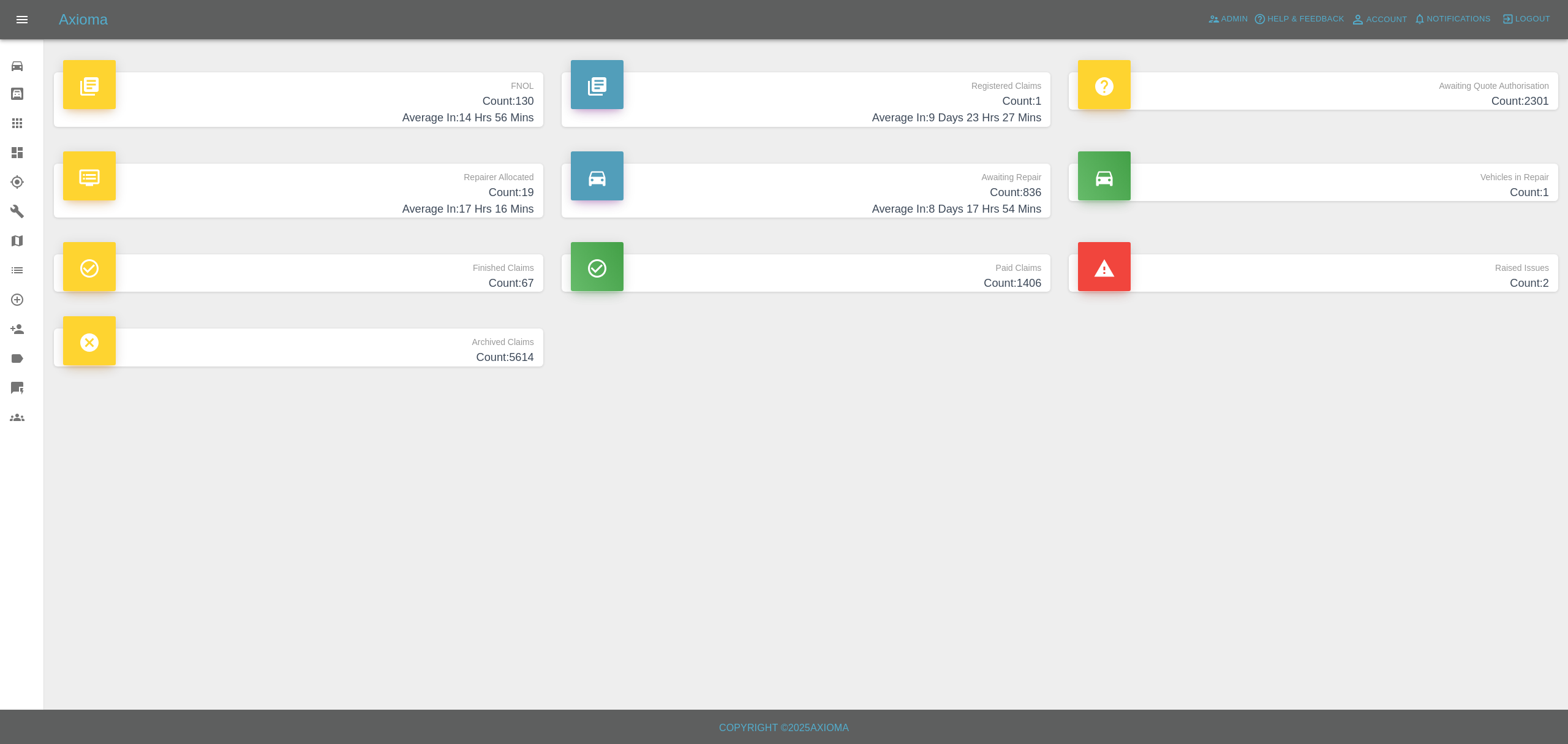
click at [1389, 258] on p "Raised Issues" at bounding box center [1313, 265] width 471 height 21
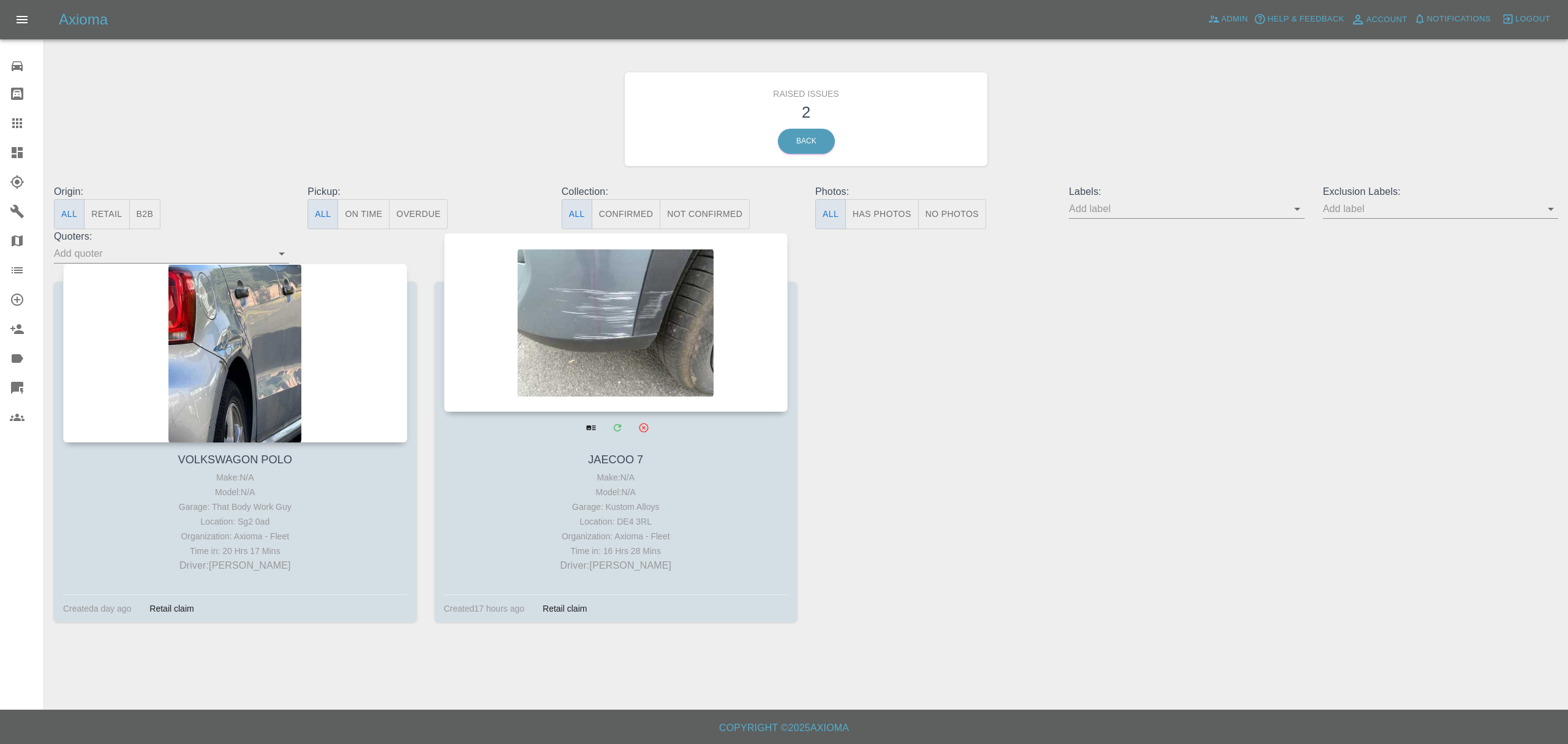
click at [591, 386] on div at bounding box center [616, 323] width 344 height 179
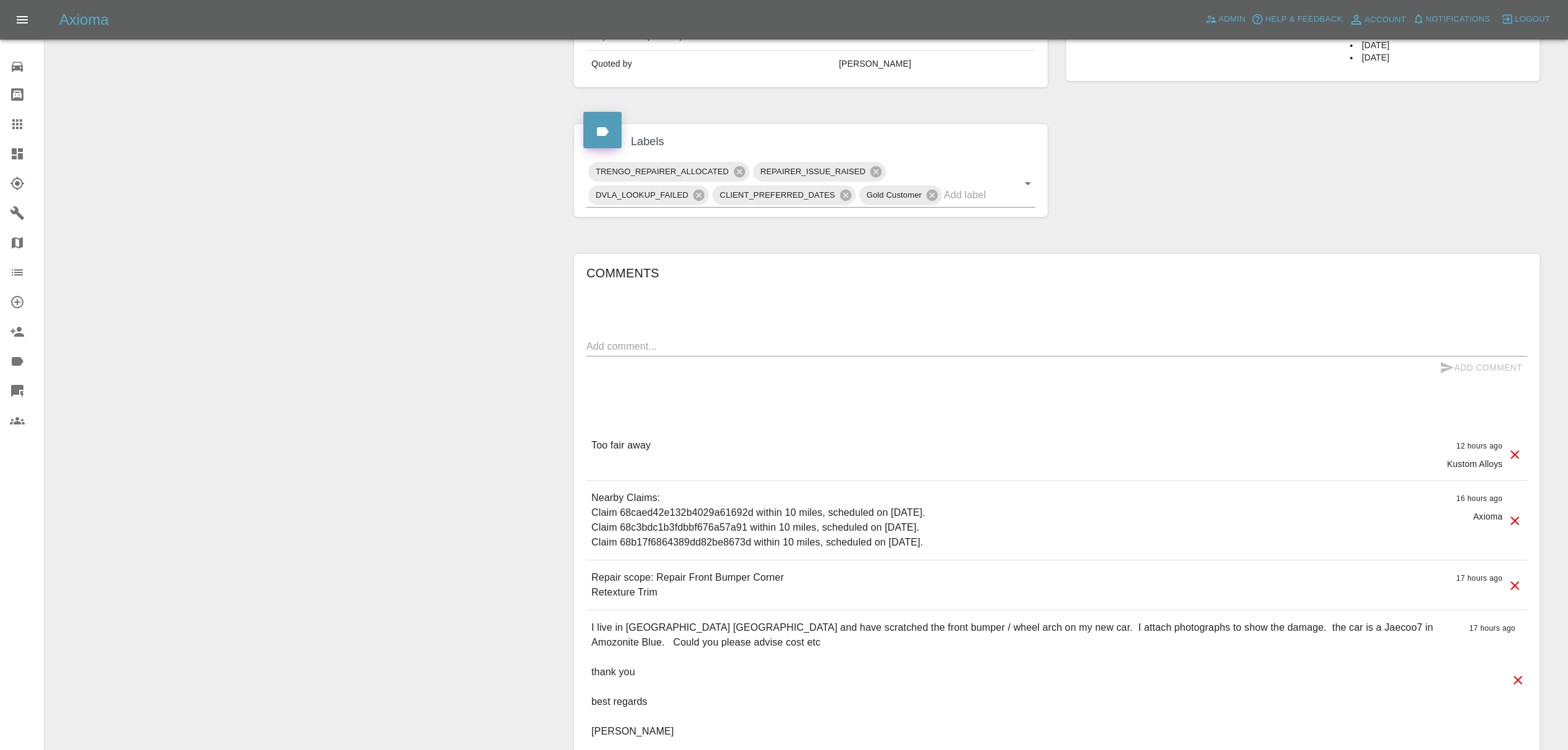
scroll to position [516, 0]
click at [4, 146] on link "Dashboard" at bounding box center [22, 154] width 44 height 30
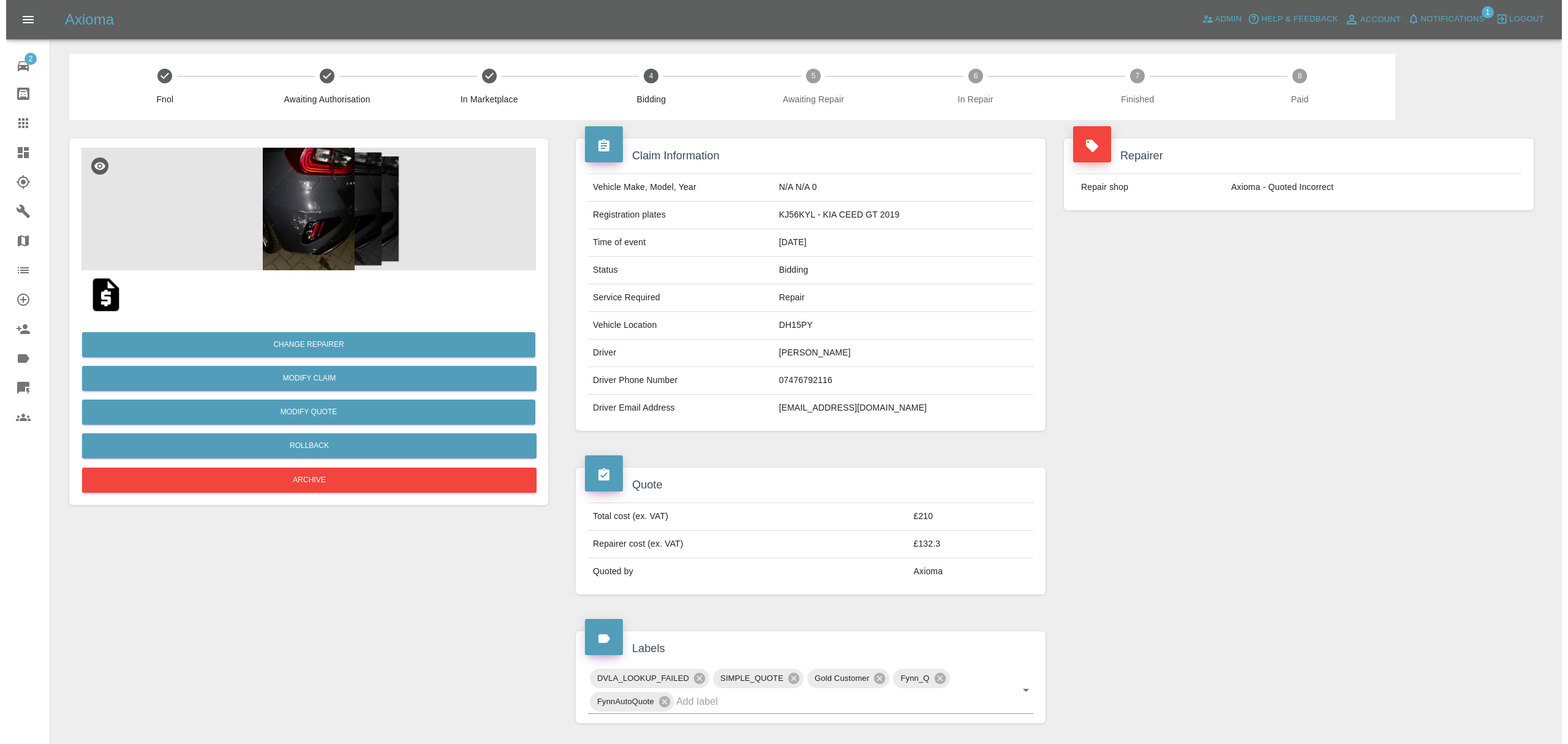
scroll to position [532, 0]
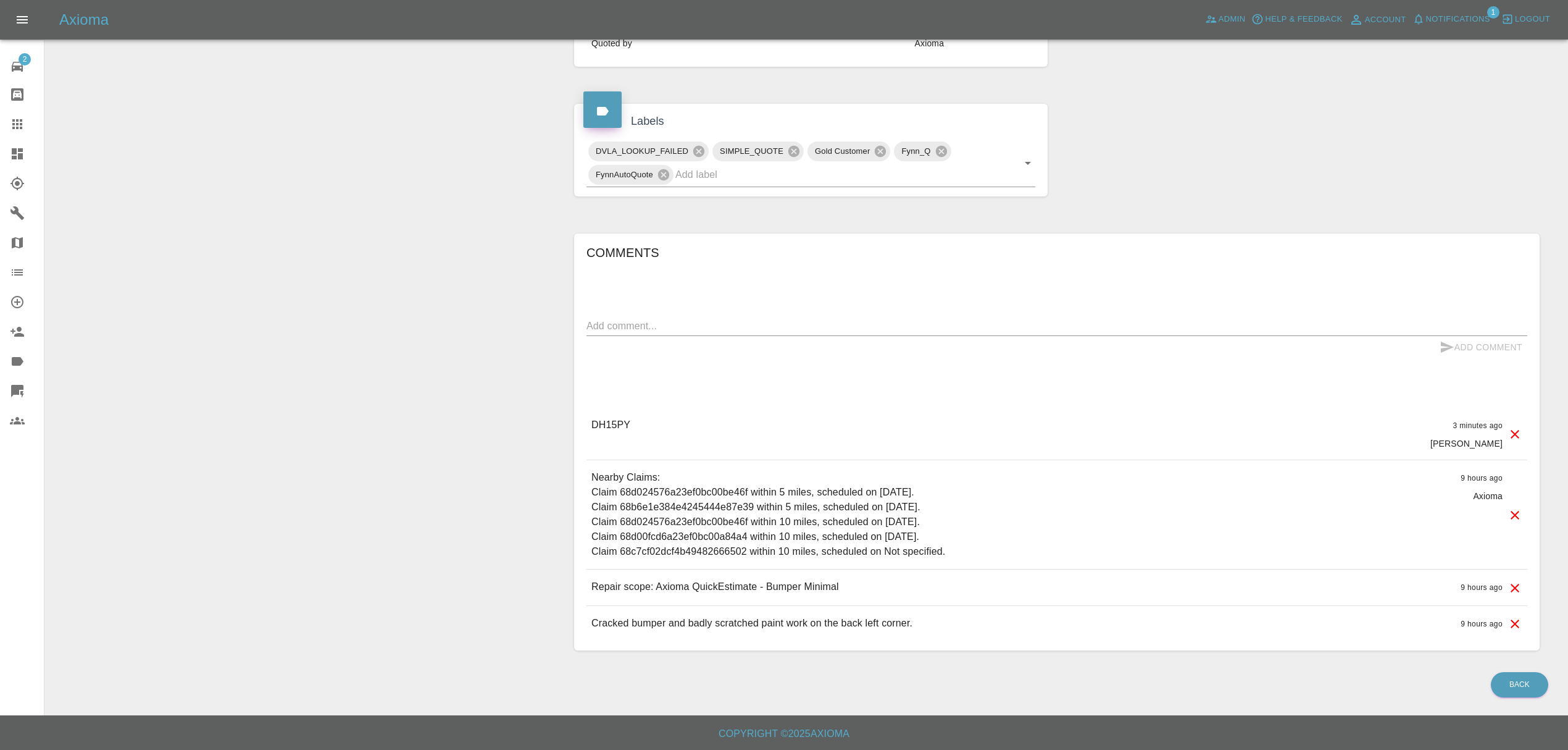
click at [1450, 23] on span "Notifications" at bounding box center [1458, 20] width 64 height 14
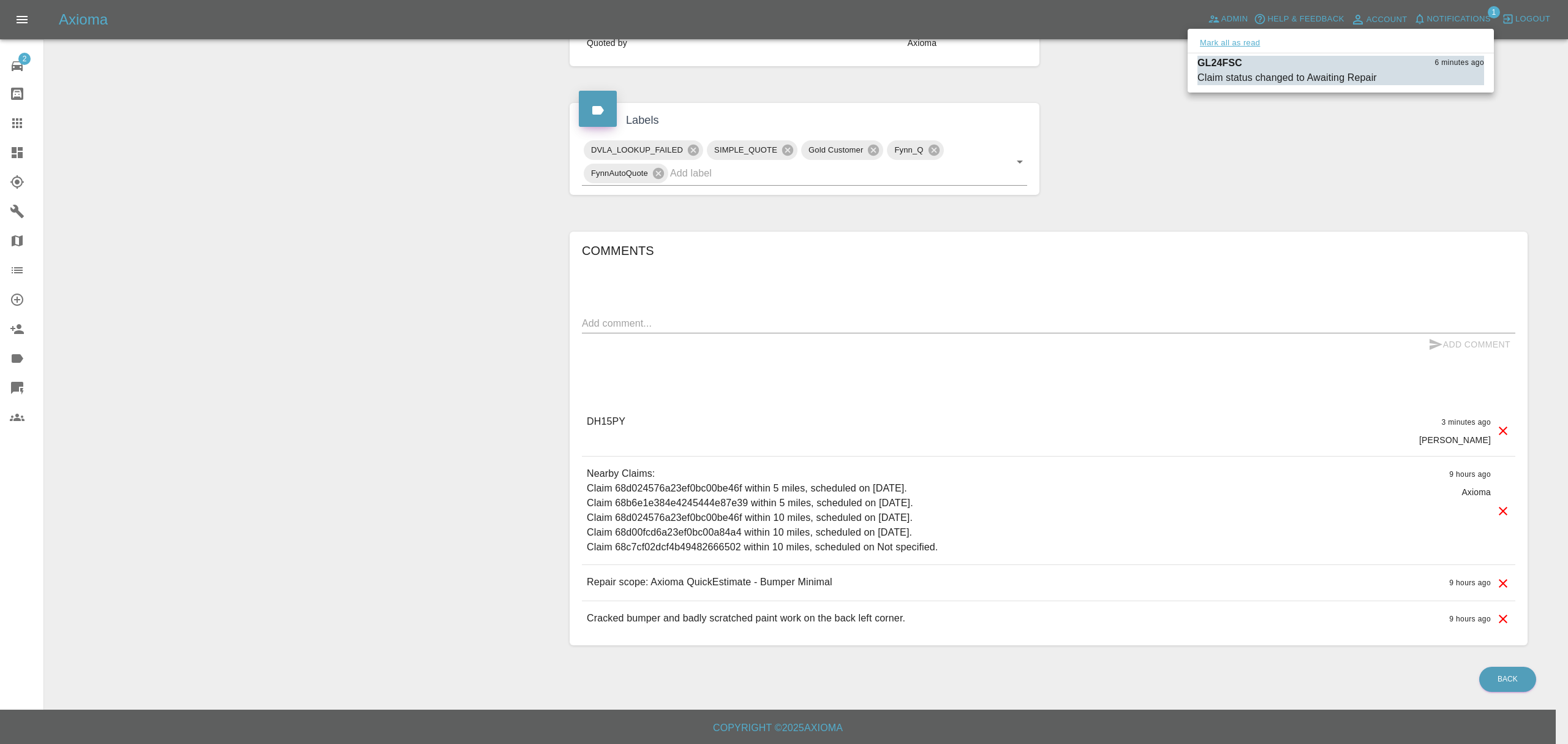
click at [1198, 45] on button "Mark all as read" at bounding box center [1229, 43] width 65 height 14
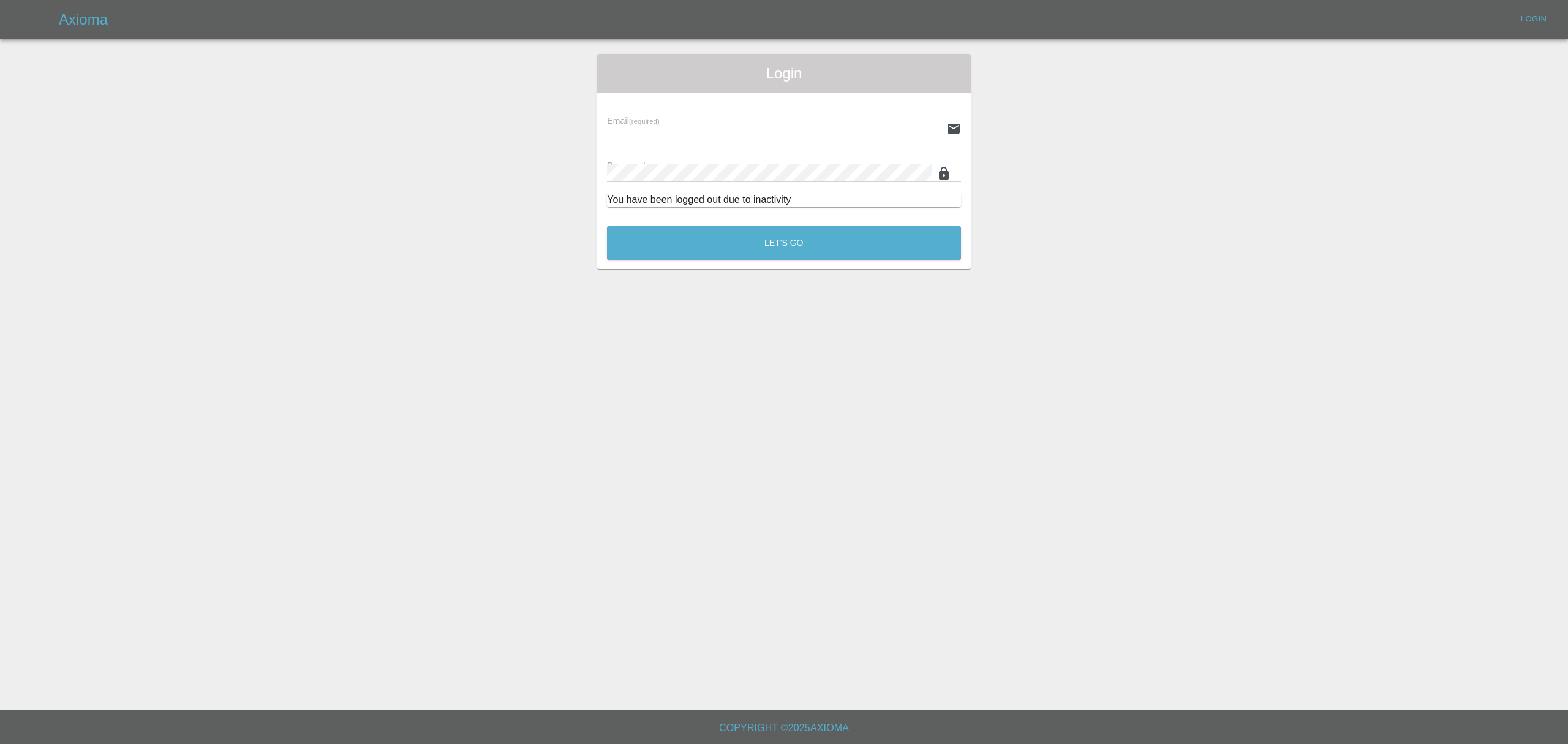
click at [1128, 162] on div "Login Email (required) Password (required) You have been logged out due to inac…" at bounding box center [784, 161] width 1567 height 215
type input "stefano.sironi@axioma.co.uk"
click at [707, 258] on button "Let's Go" at bounding box center [784, 243] width 354 height 34
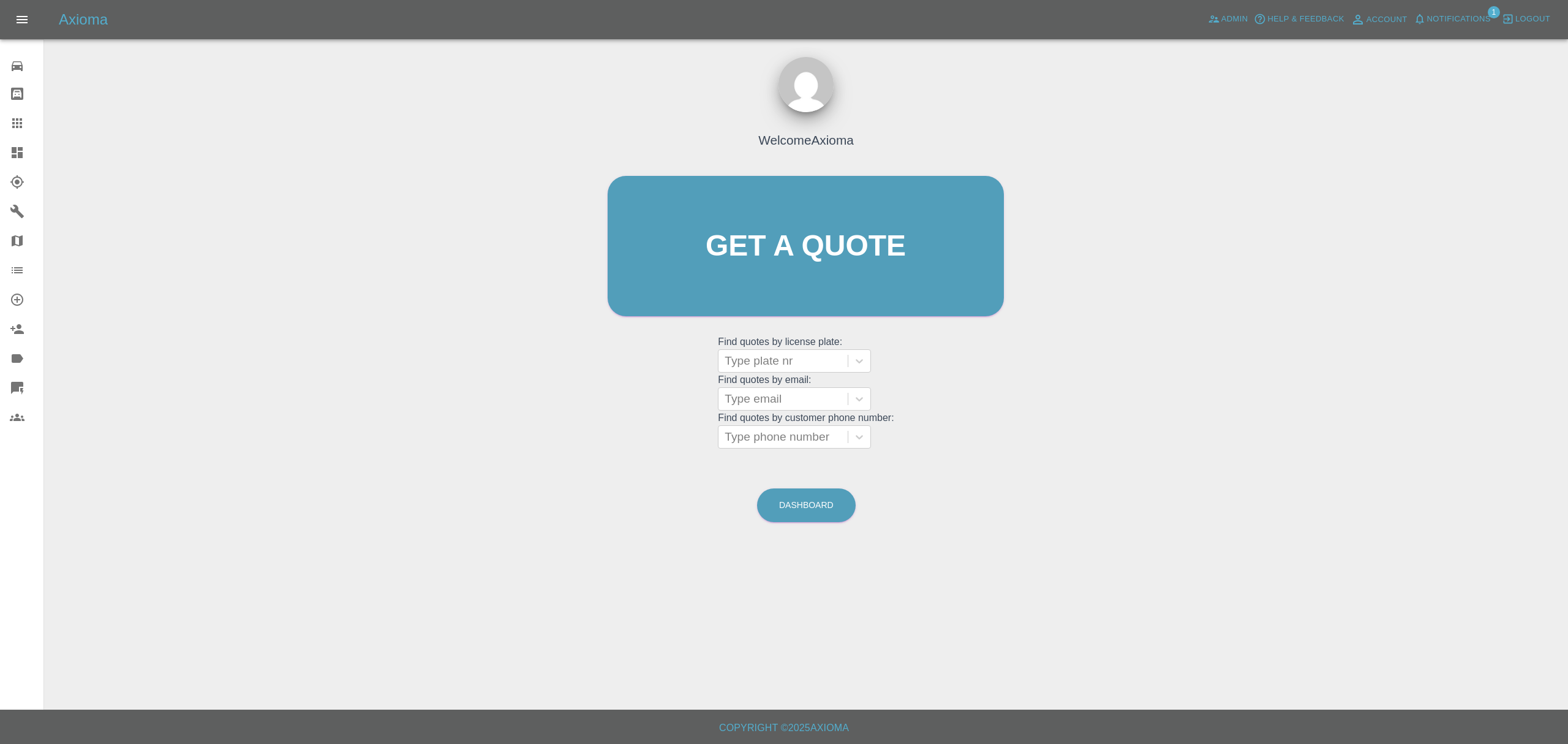
click at [8, 150] on link "Dashboard" at bounding box center [22, 153] width 43 height 29
